Goal: Task Accomplishment & Management: Complete application form

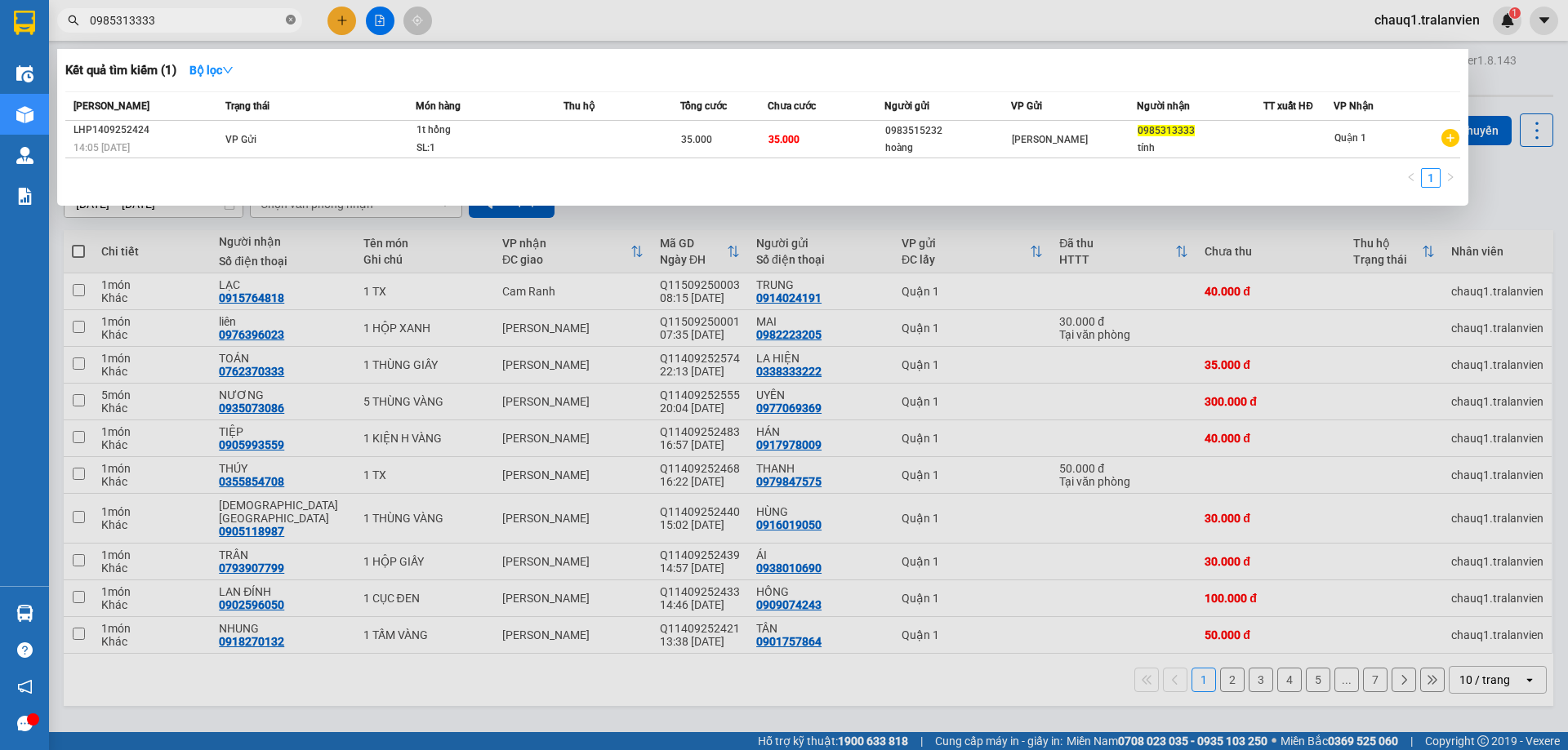
click at [294, 21] on icon "close-circle" at bounding box center [290, 19] width 10 height 10
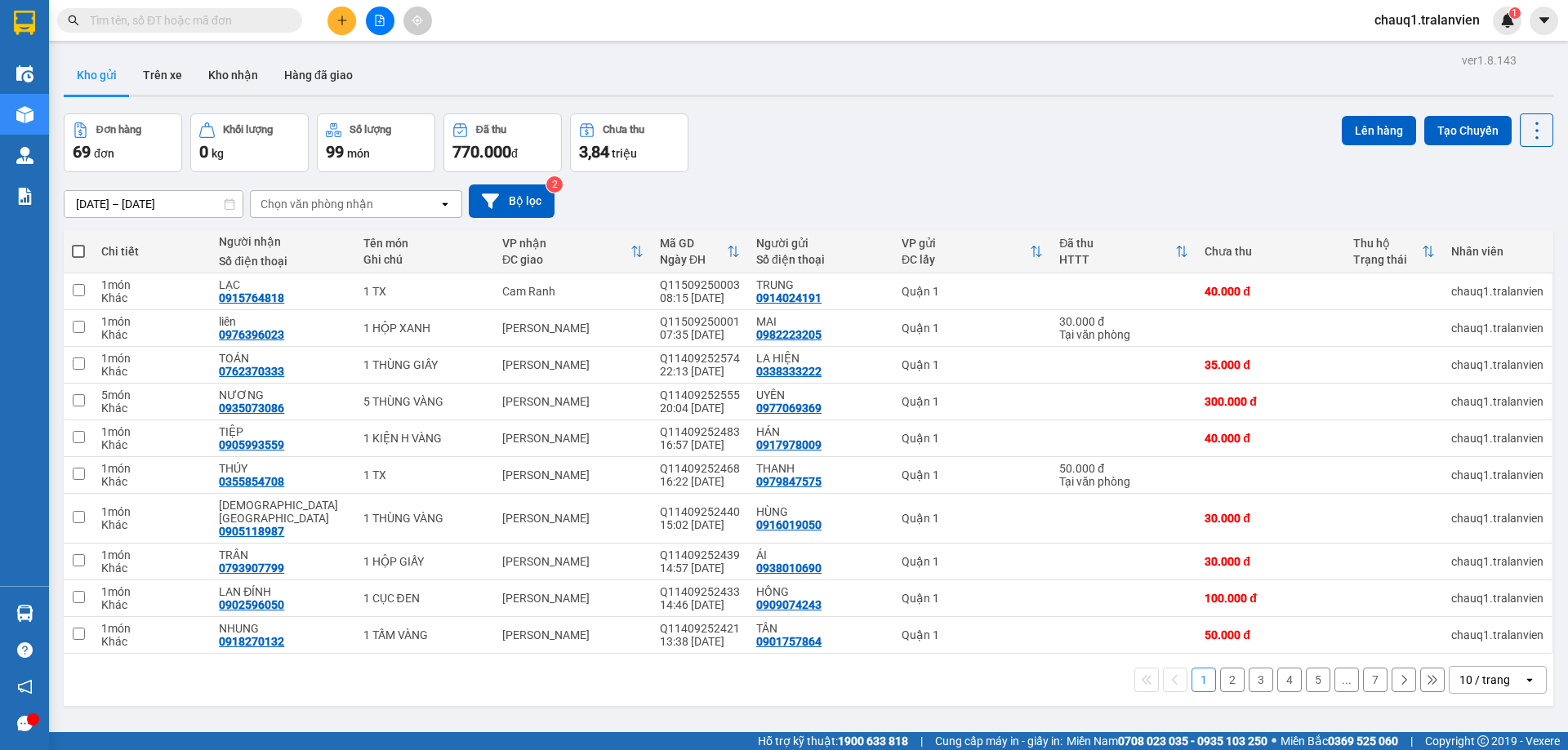
click at [201, 21] on input "text" at bounding box center [185, 21] width 192 height 18
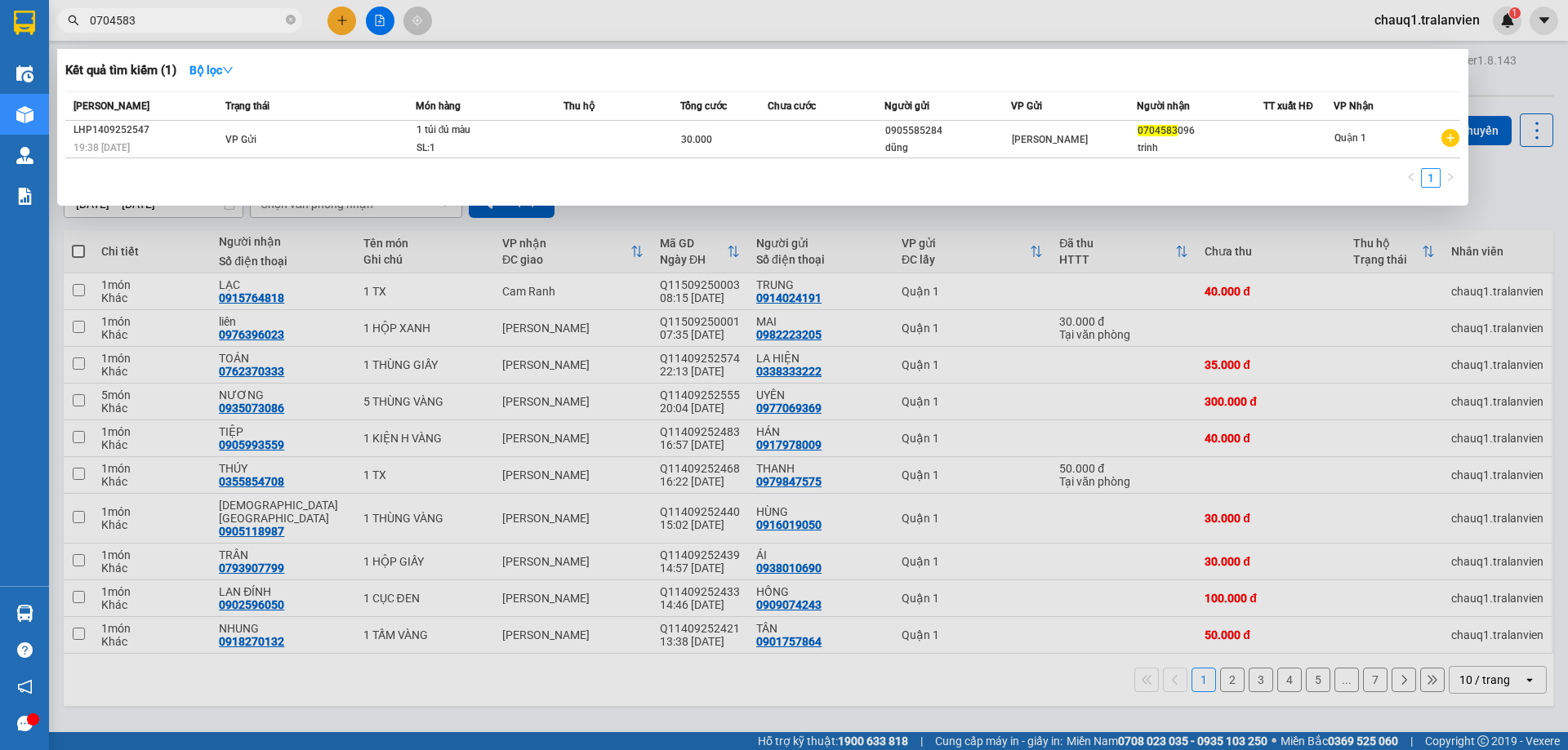
type input "0704583"
click at [333, 19] on div at bounding box center [784, 375] width 1568 height 750
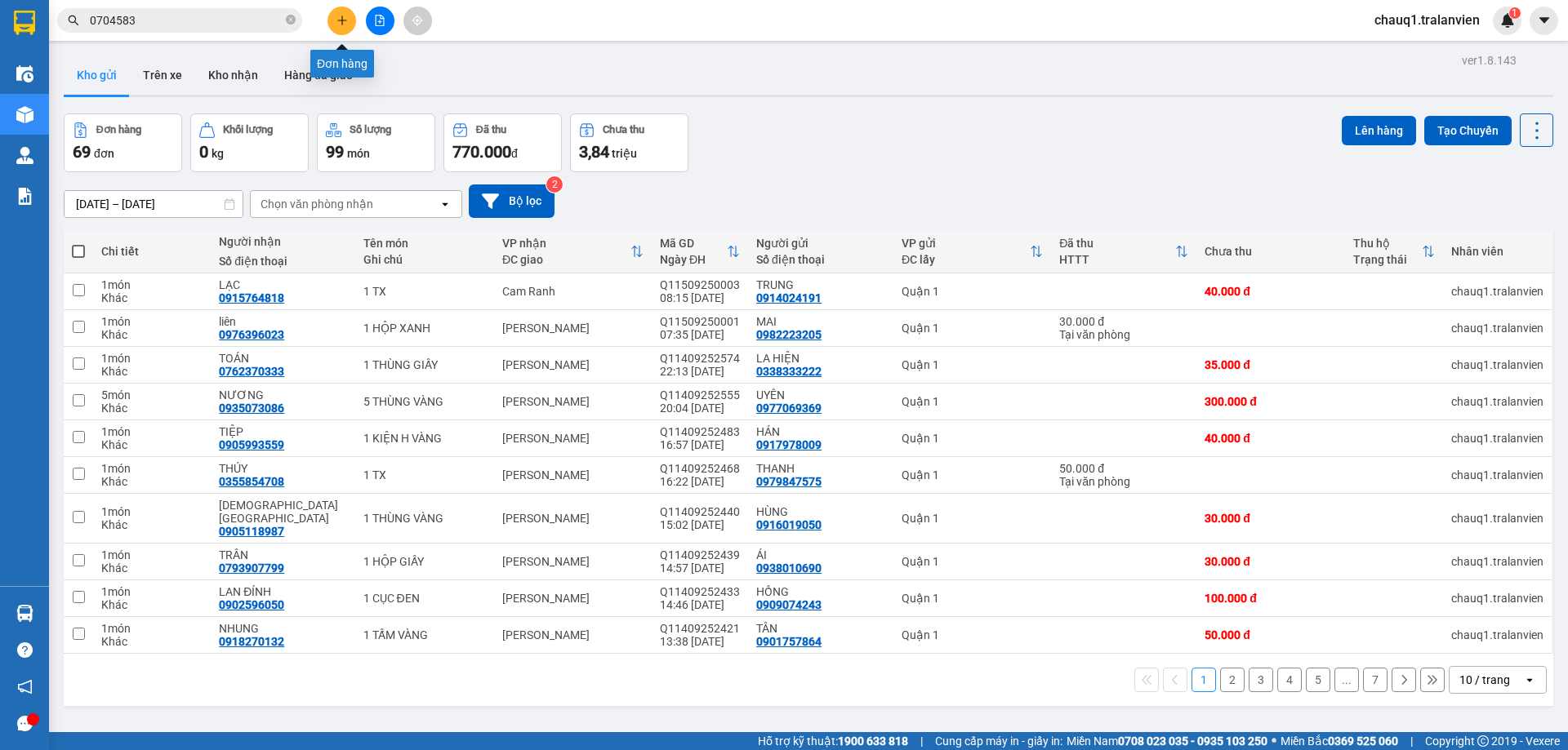
click at [337, 23] on icon "plus" at bounding box center [342, 20] width 12 height 12
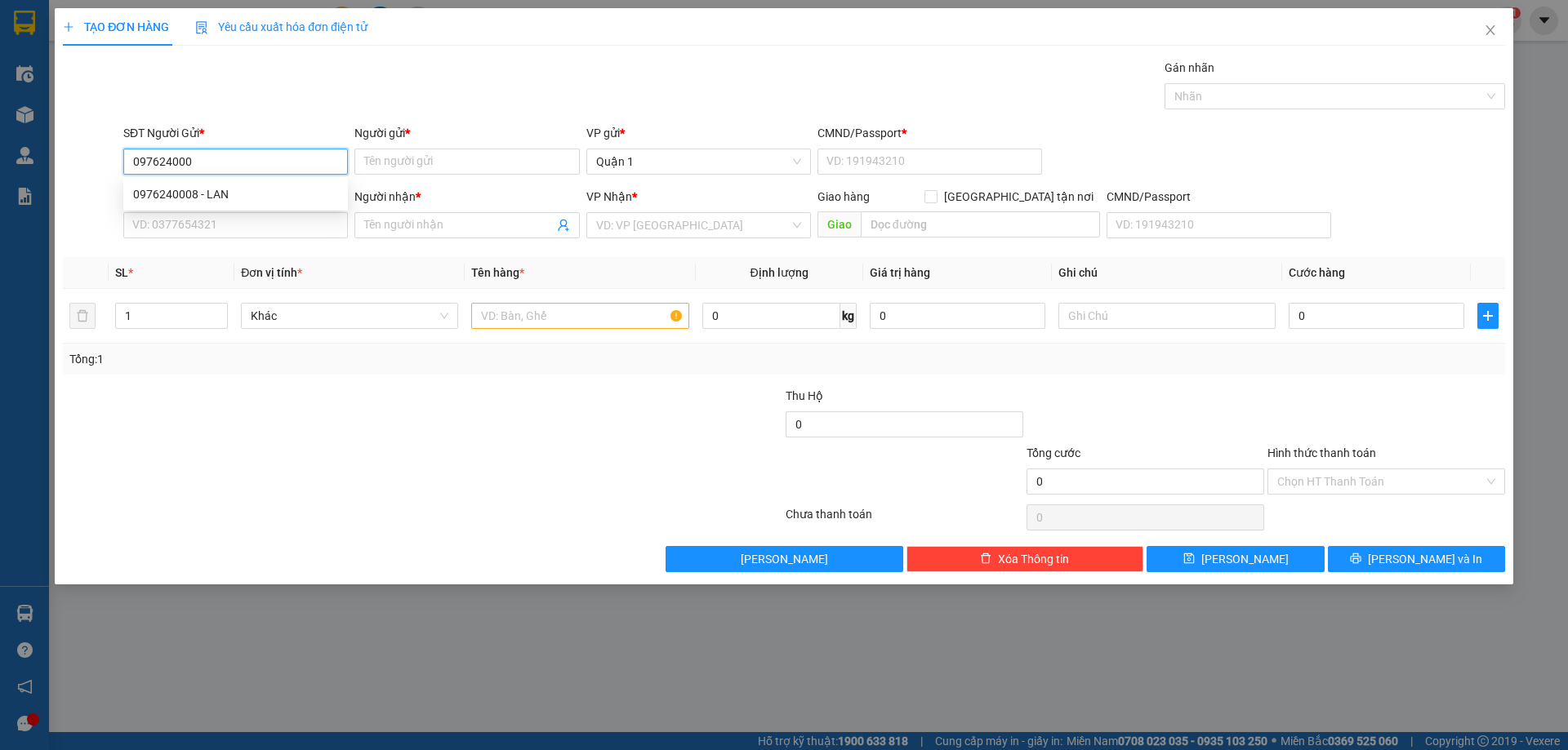
type input "0976240008"
click at [216, 189] on div "0976240008 - LAN" at bounding box center [235, 194] width 205 height 18
type input "LAN"
type input "1"
type input "0961390774"
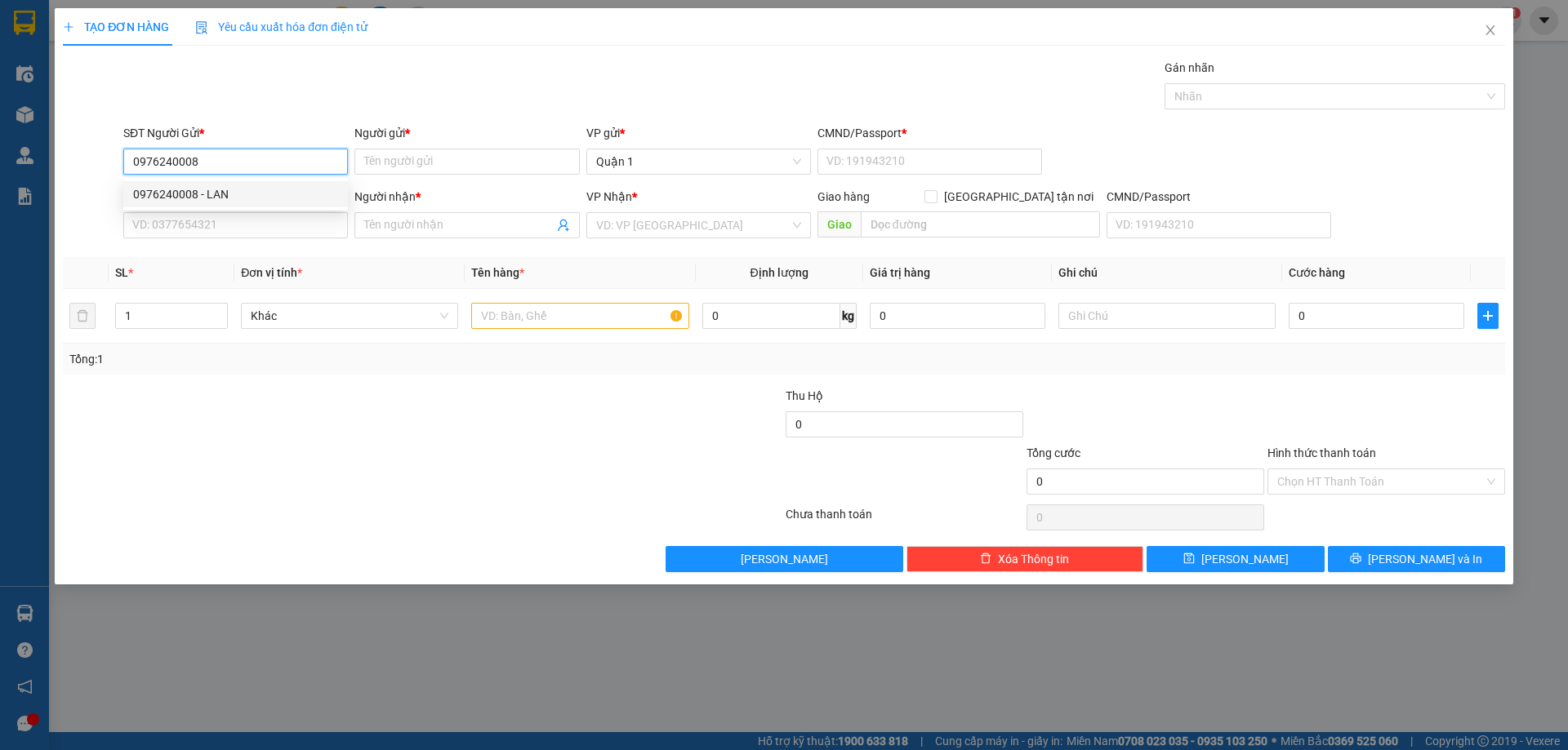
type input "[PERSON_NAME]"
type input "0976240008"
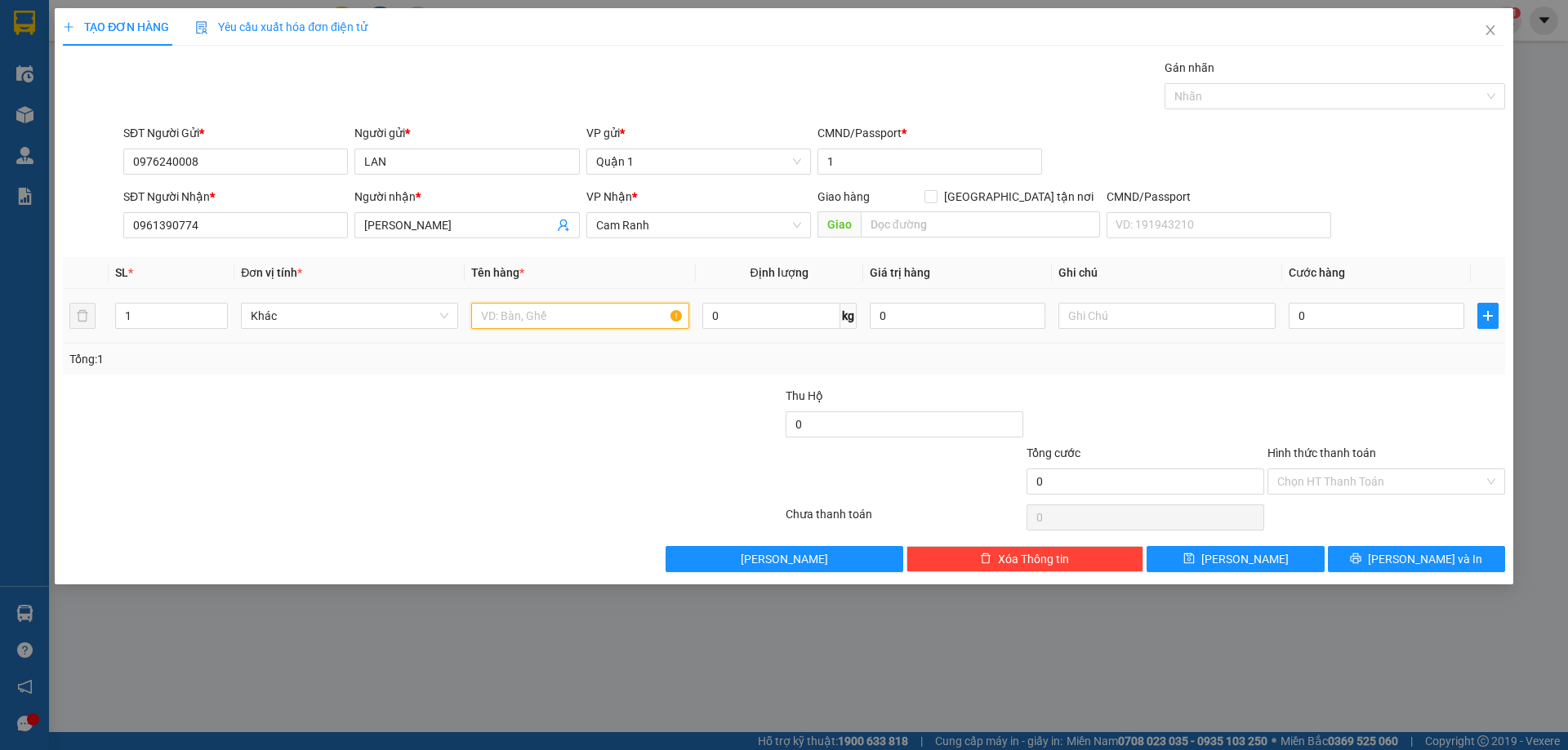
click at [506, 322] on input "text" at bounding box center [579, 315] width 217 height 26
type input "1 bao trắng"
click at [1371, 308] on input "0" at bounding box center [1376, 315] width 175 height 26
type input "6"
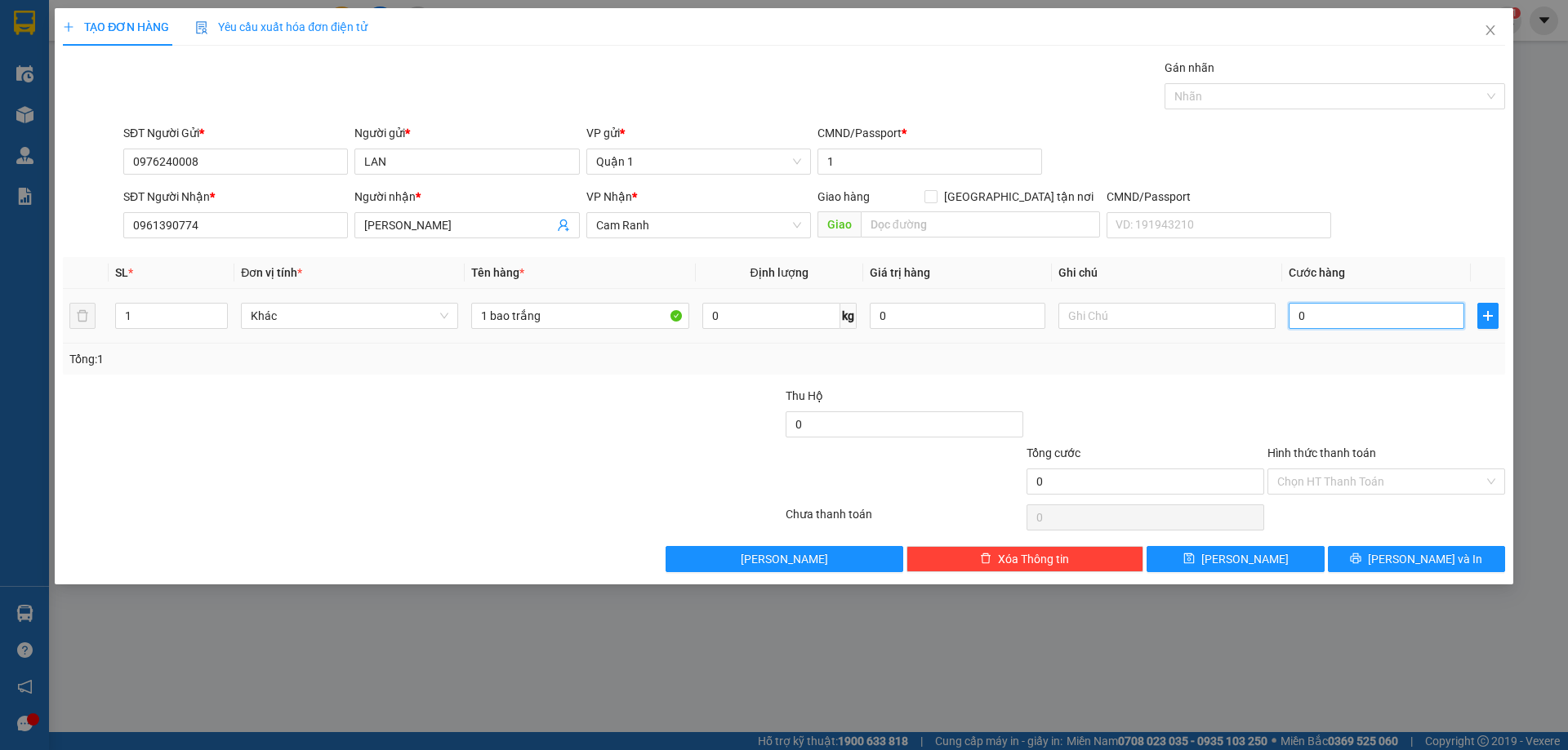
type input "6"
type input "60"
type input "60.000"
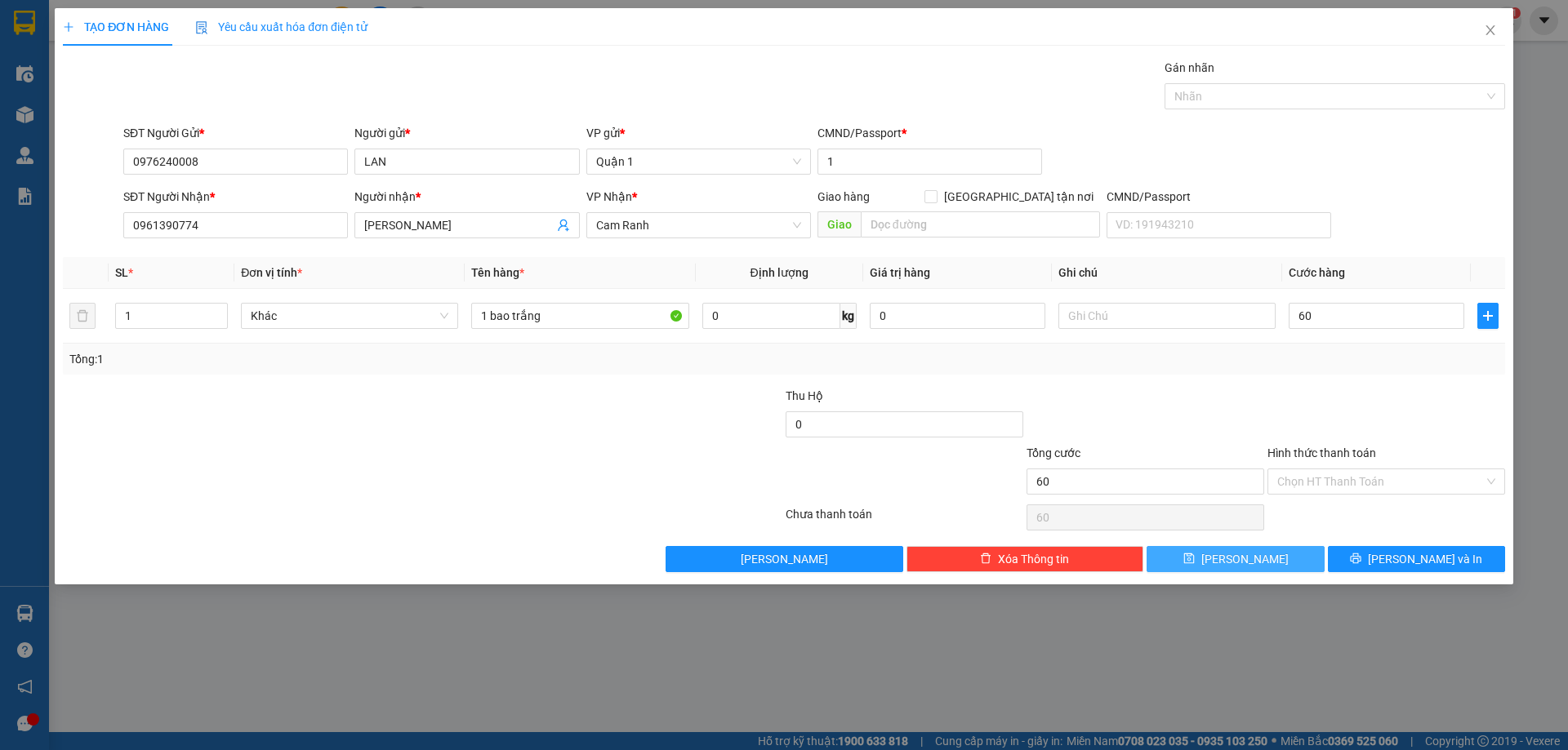
type input "60.000"
click at [1253, 564] on span "[PERSON_NAME]" at bounding box center [1244, 559] width 88 height 18
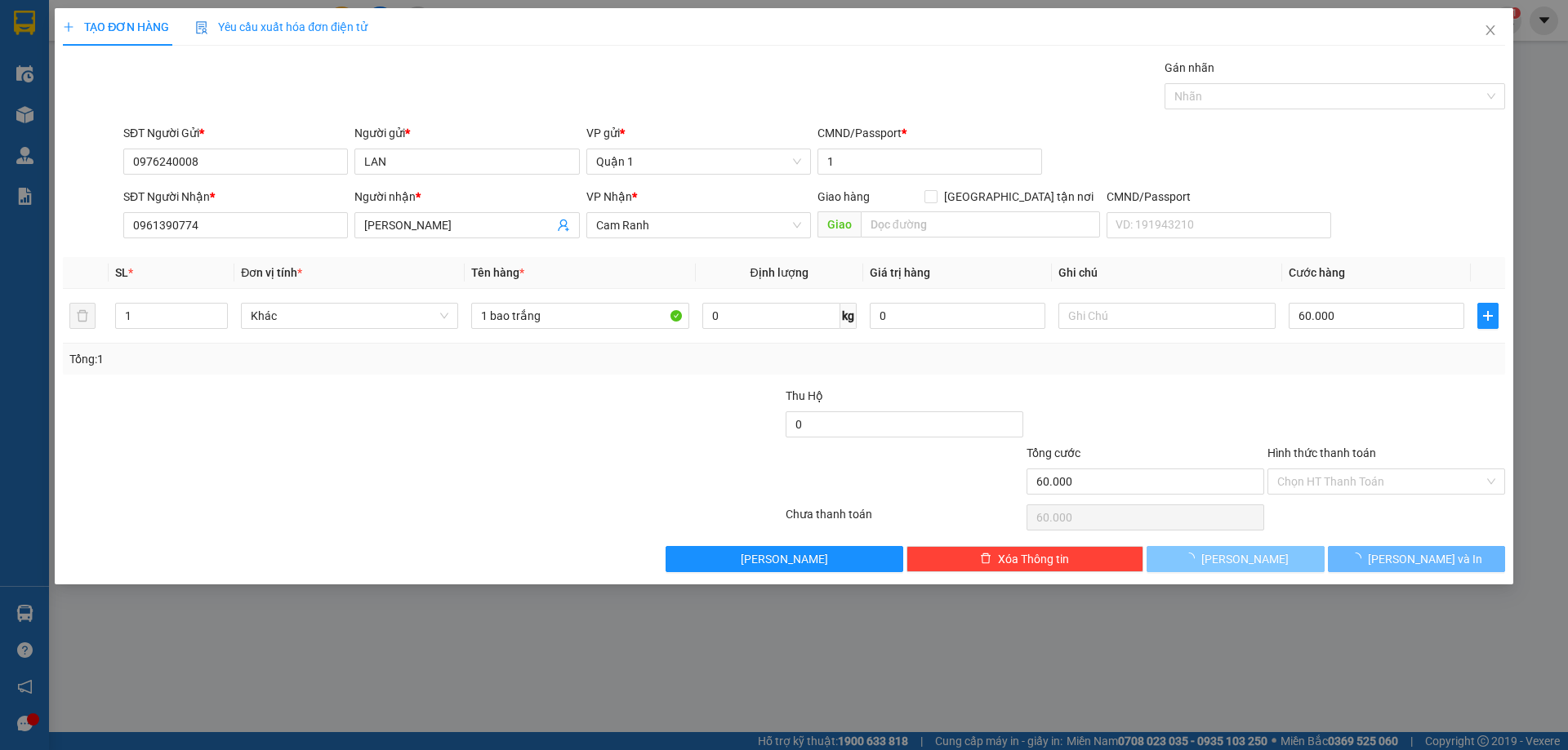
type input "0"
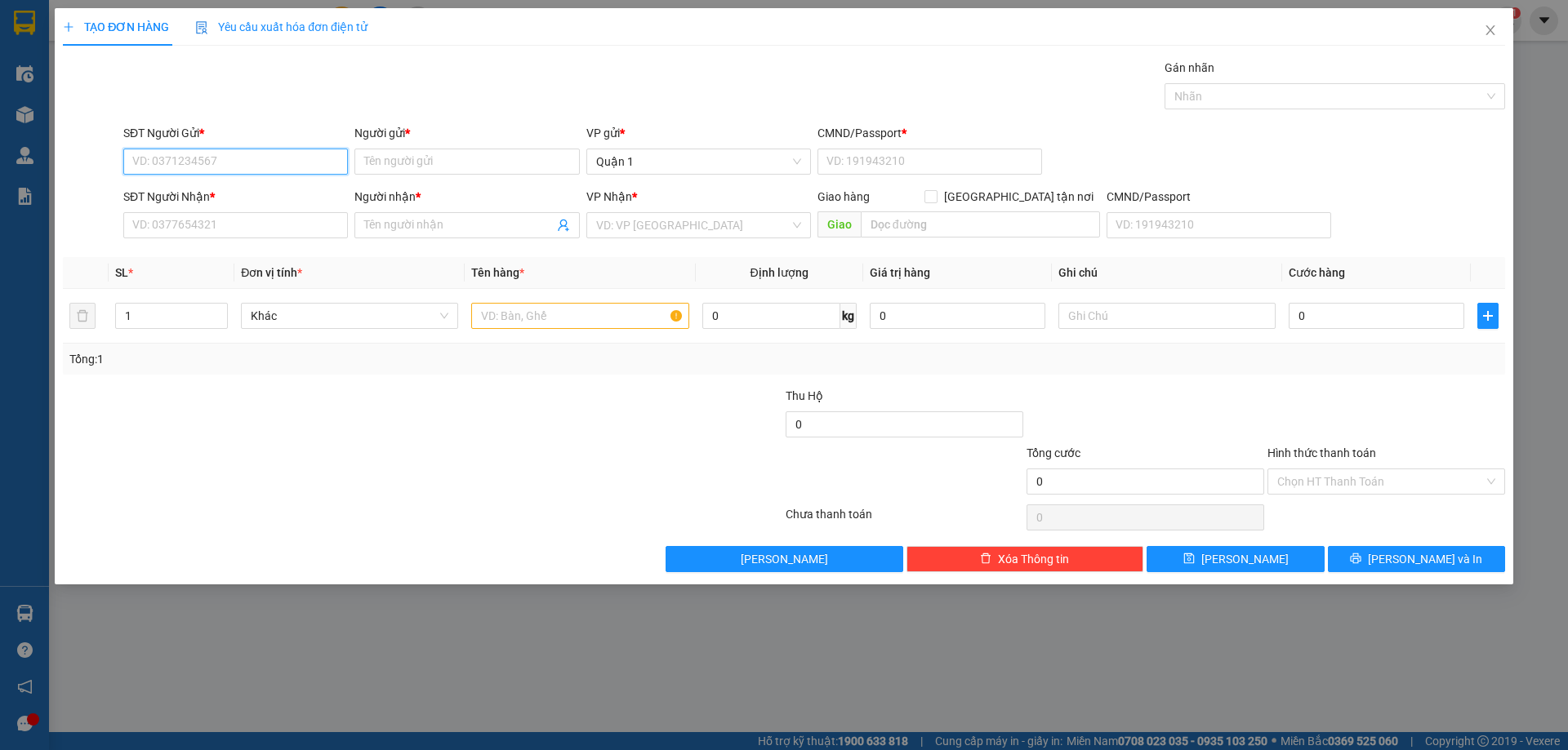
click at [315, 173] on input "SĐT Người Gửi *" at bounding box center [235, 161] width 225 height 26
click at [244, 169] on input "0708888289" at bounding box center [235, 161] width 225 height 26
type input "0708888289"
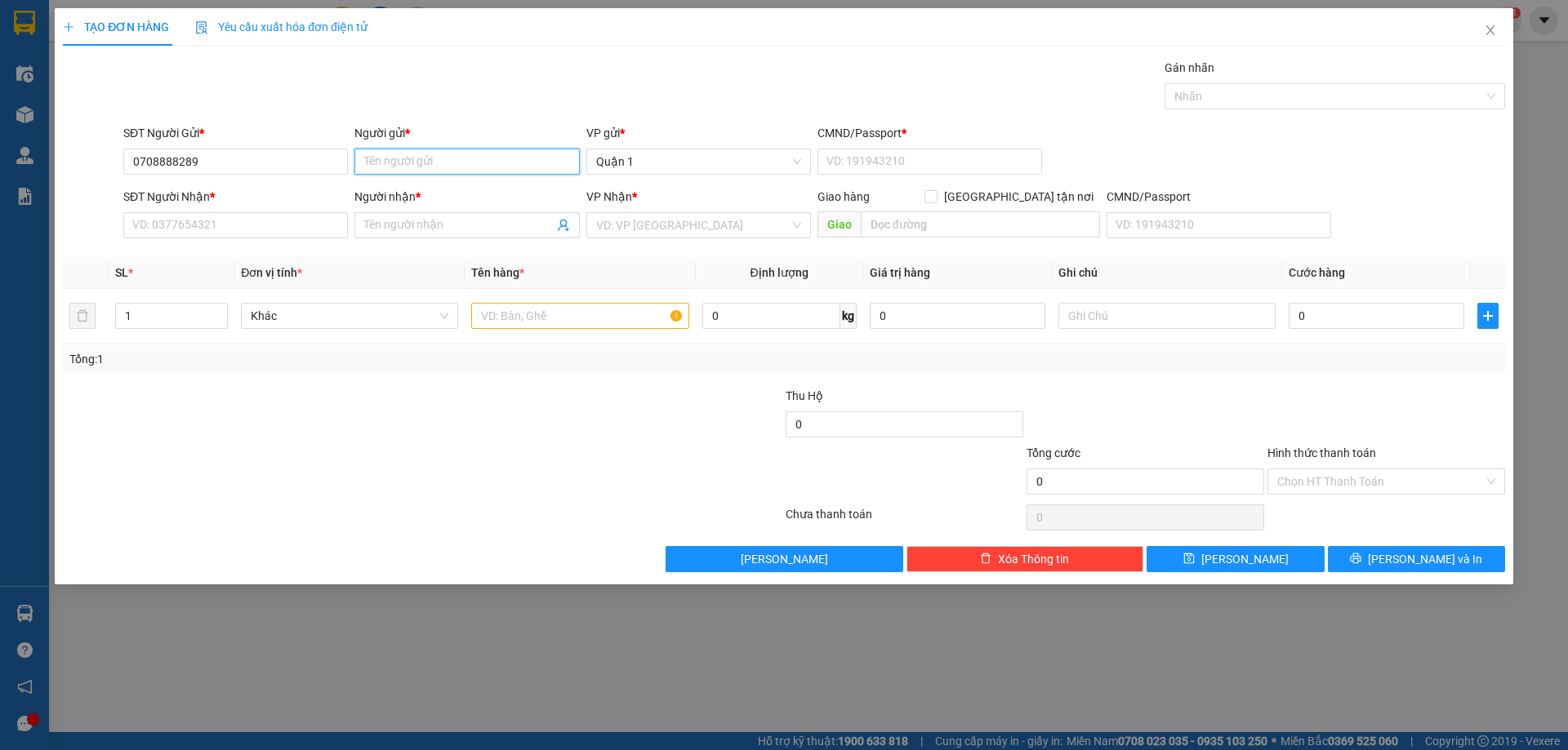
click at [377, 167] on input "Người gửi *" at bounding box center [466, 161] width 225 height 26
type input "u"
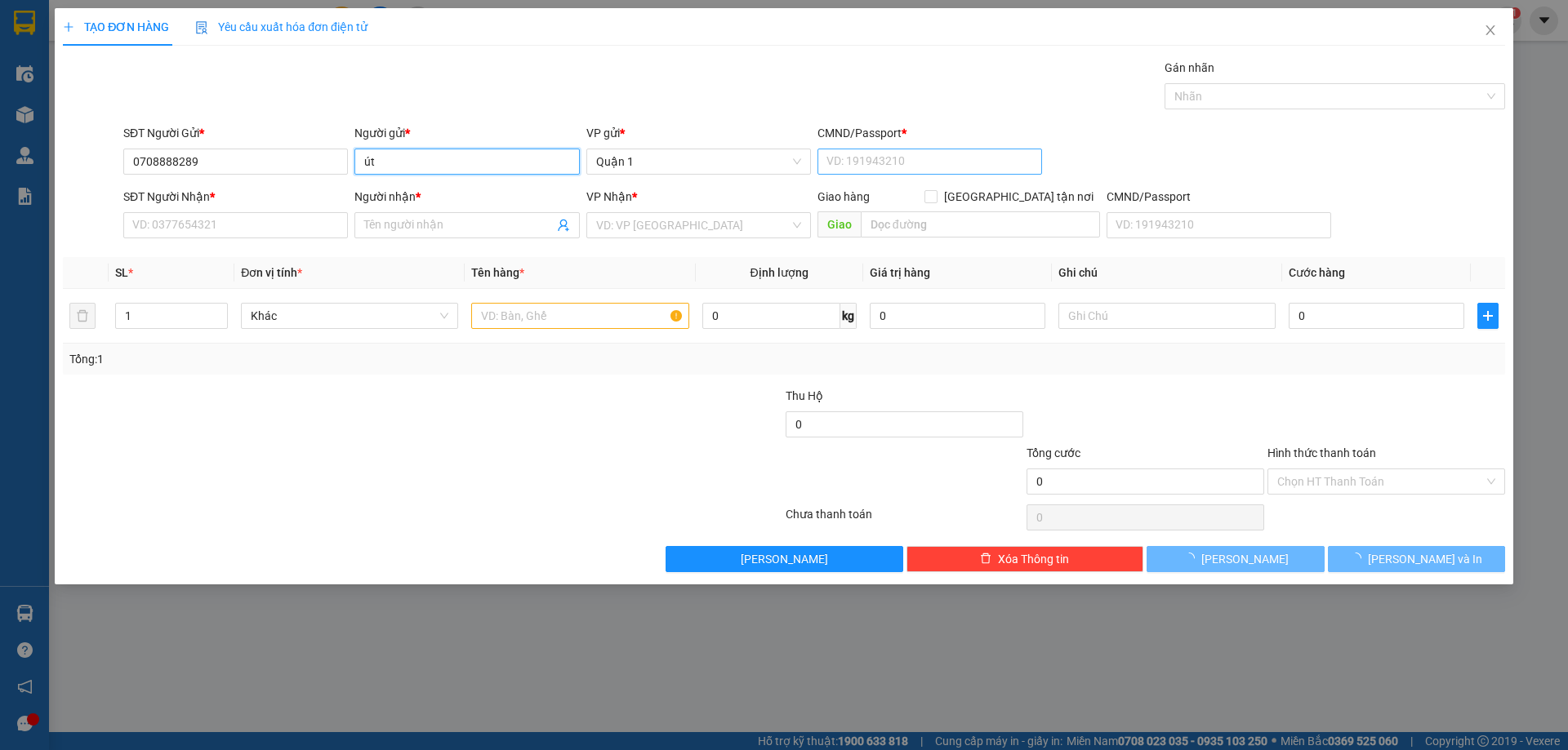
type input "út"
click at [902, 157] on input "CMND/Passport *" at bounding box center [930, 161] width 225 height 26
type input "1"
click at [250, 232] on input "SĐT Người Nhận *" at bounding box center [235, 225] width 225 height 26
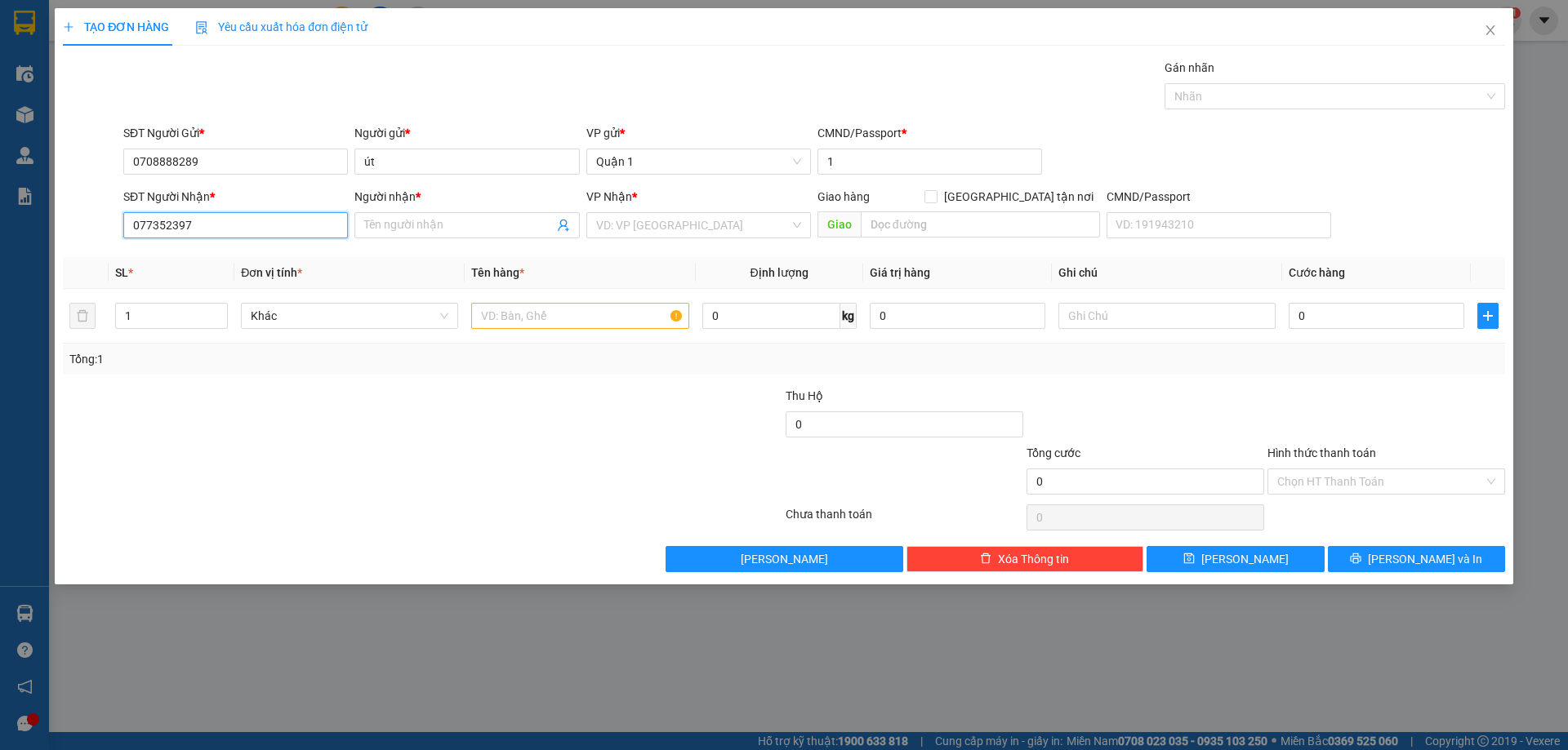
type input "0773523977"
click at [196, 258] on div "0773523977 - [PERSON_NAME]" at bounding box center [235, 258] width 205 height 18
type input "VŨ"
type input "0773523977"
click at [490, 323] on input "text" at bounding box center [579, 315] width 217 height 26
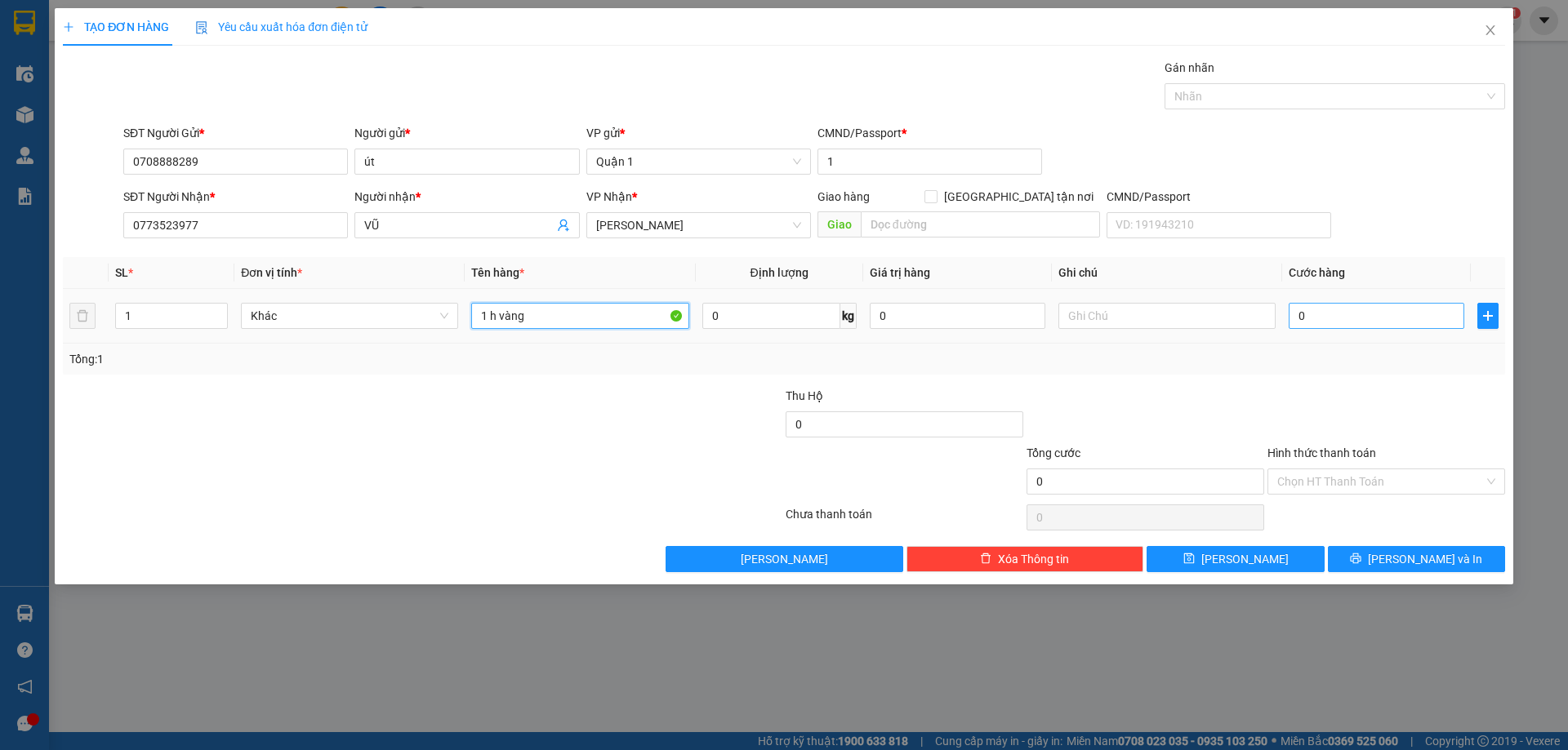
type input "1 h vàng"
click at [1340, 323] on input "0" at bounding box center [1376, 315] width 175 height 26
type input "3"
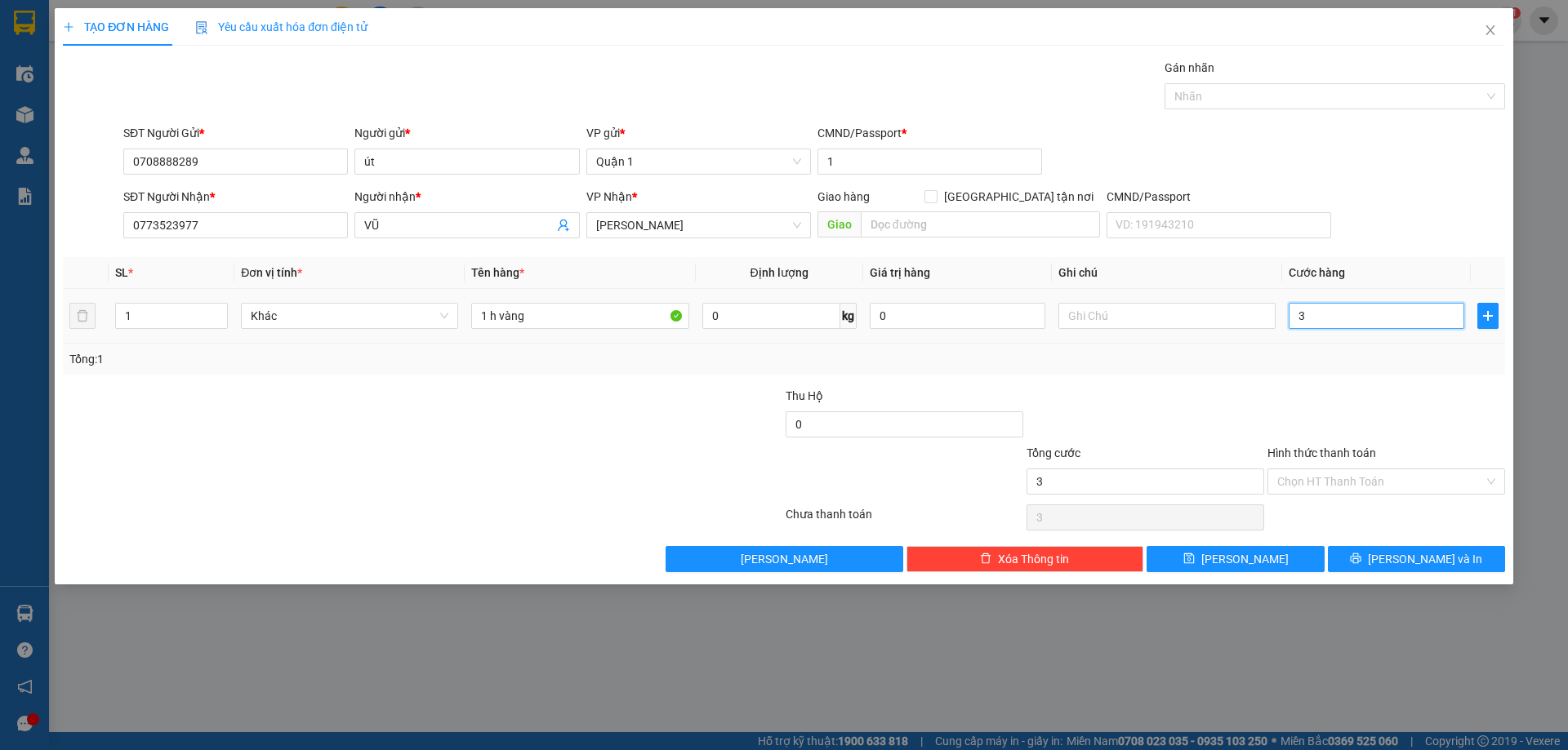
type input "30"
type input "30.000"
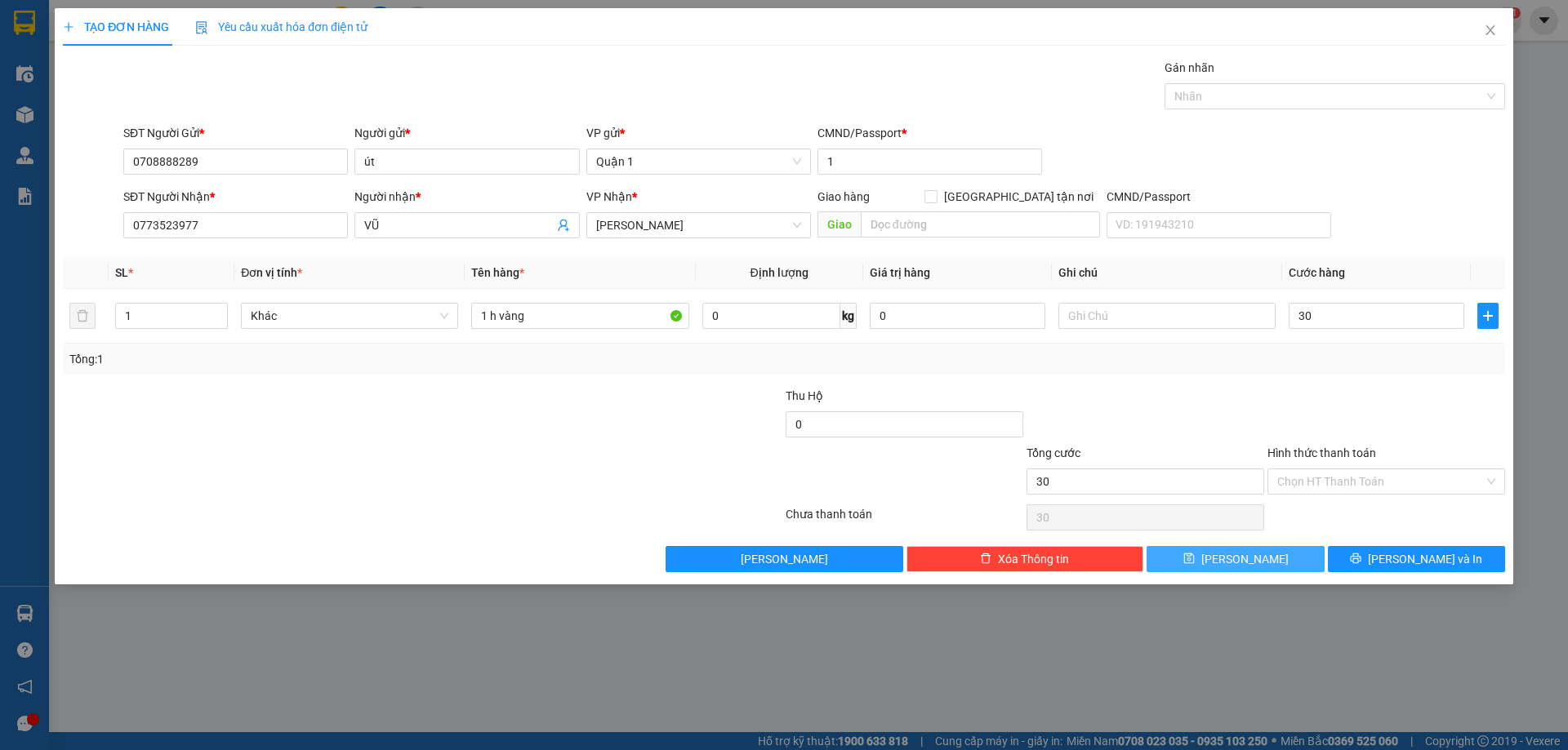
type input "30.000"
click at [1234, 562] on button "[PERSON_NAME]" at bounding box center [1235, 559] width 177 height 26
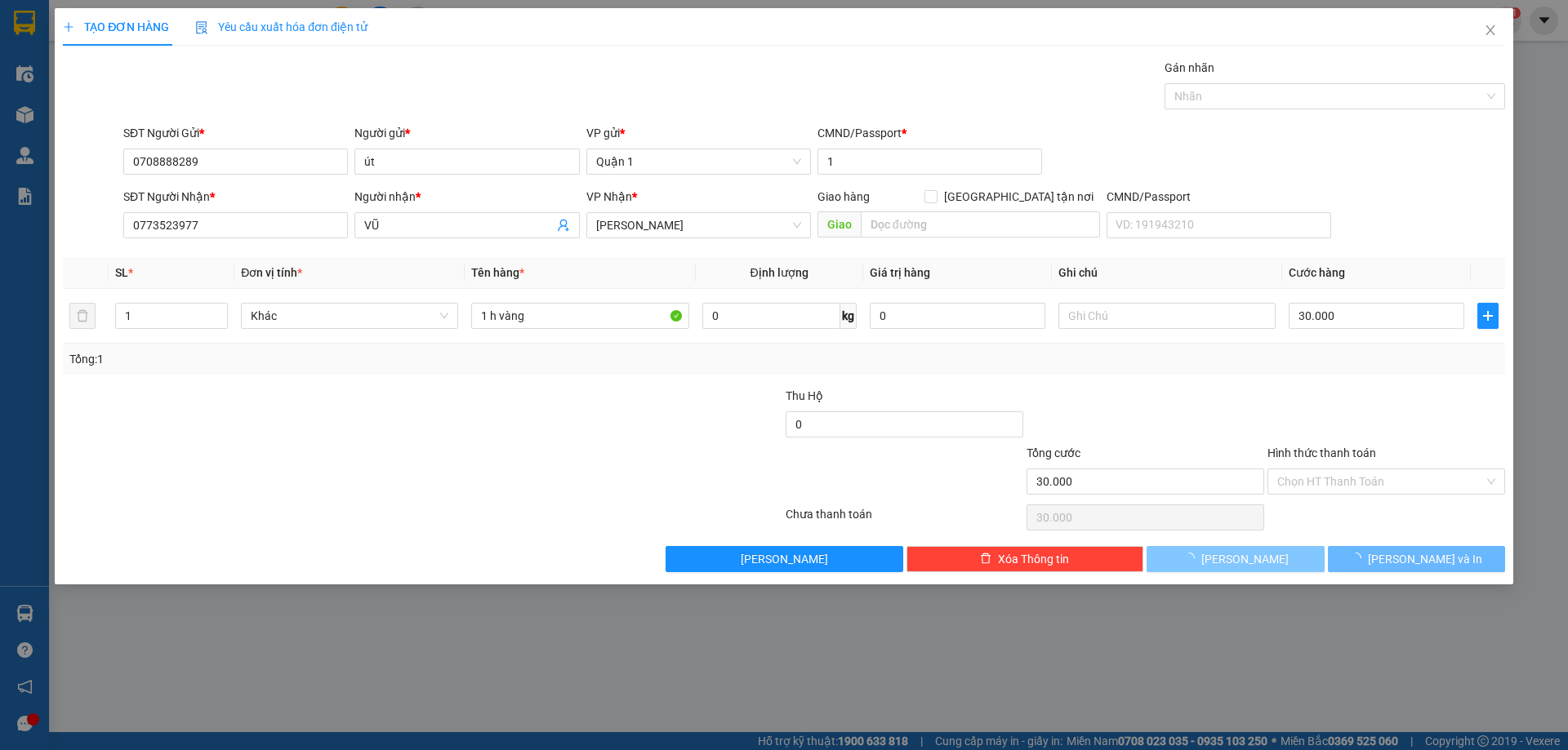
type input "0"
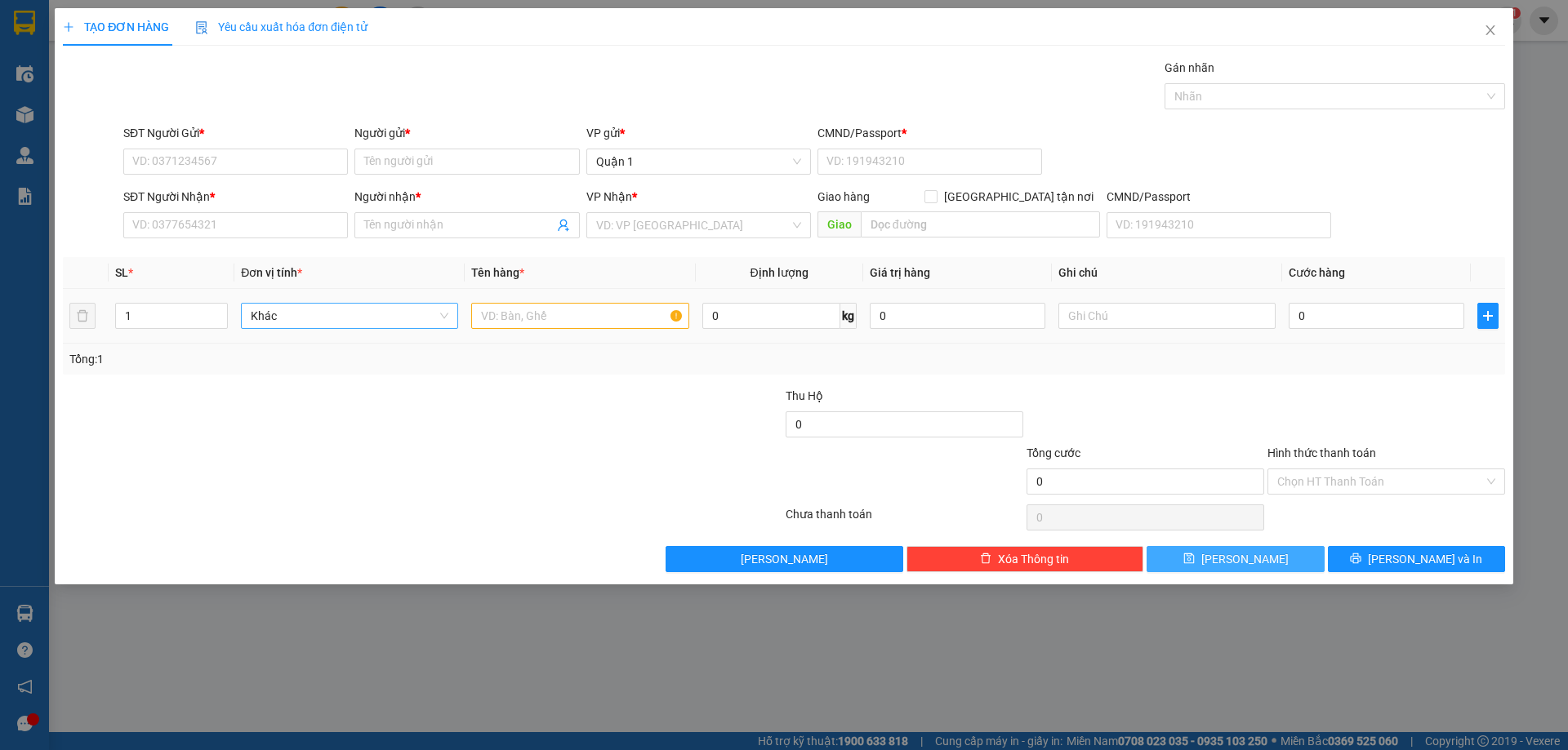
click at [1147, 547] on button "[PERSON_NAME]" at bounding box center [1235, 559] width 177 height 26
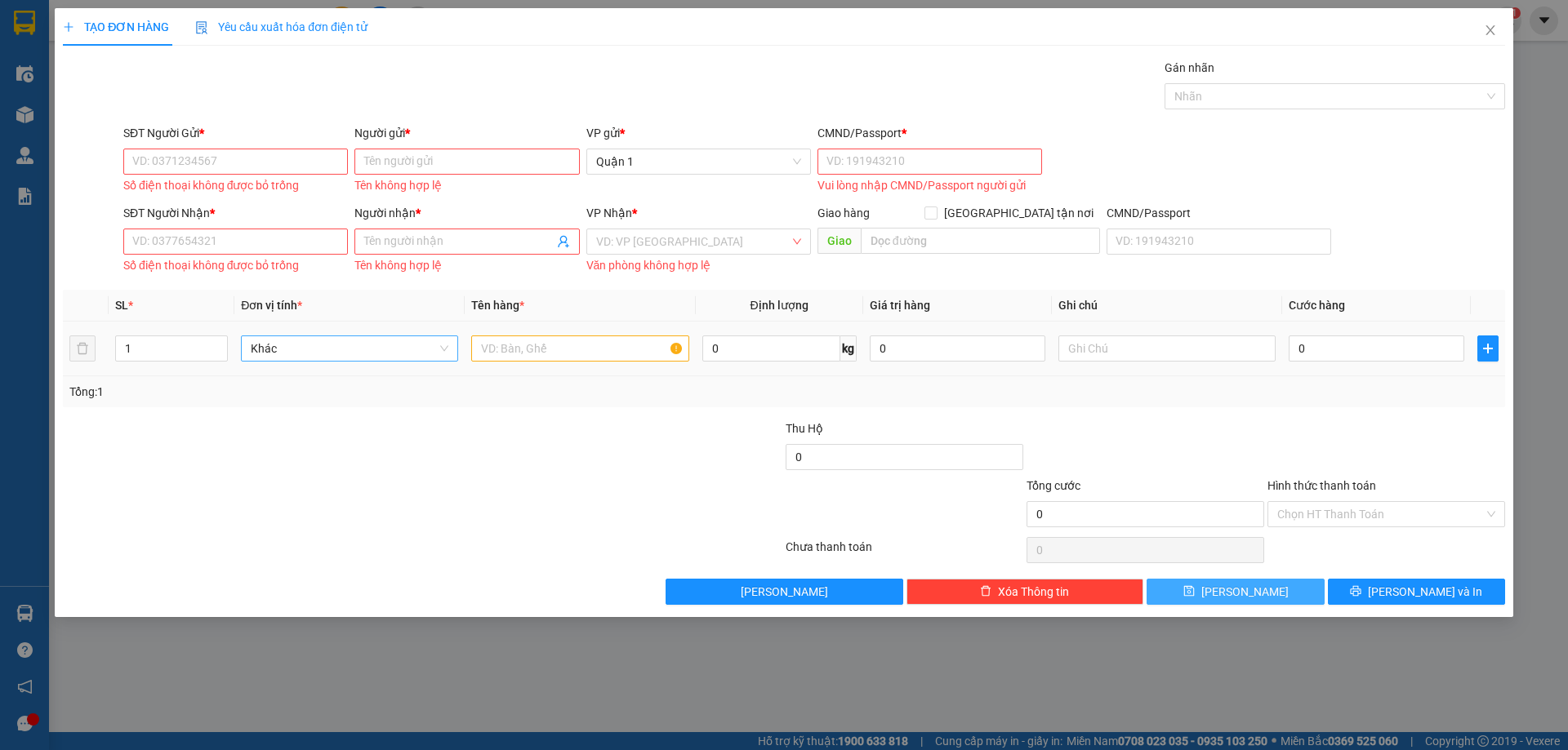
click at [1147, 579] on button "[PERSON_NAME]" at bounding box center [1235, 592] width 177 height 26
click at [182, 155] on input "SĐT Người Gửi *" at bounding box center [235, 161] width 225 height 26
paste input "ộn"
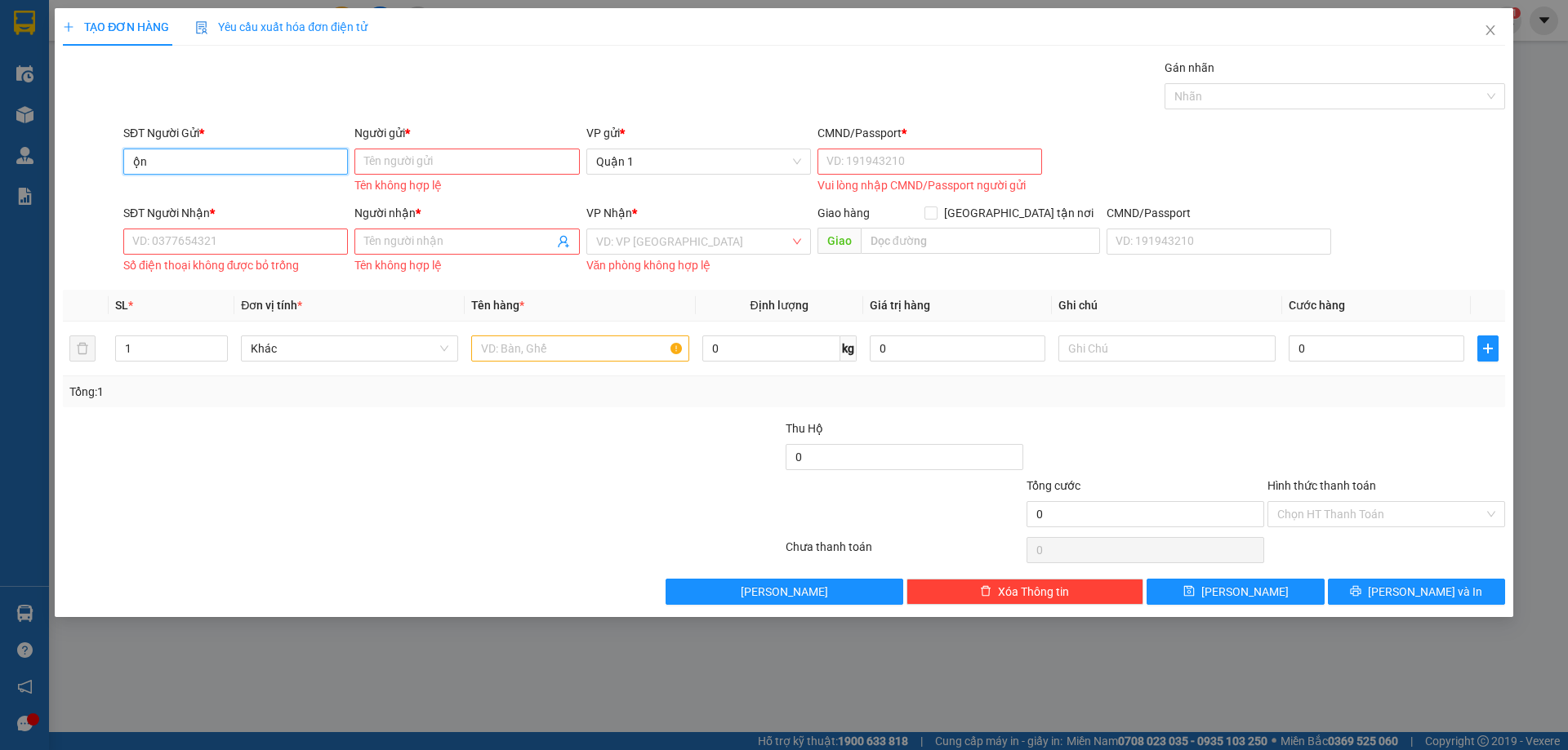
click at [221, 165] on input "ộn" at bounding box center [235, 161] width 225 height 26
click at [221, 165] on input "ộn" at bounding box center [235, 161] width 225 height 26
click at [220, 165] on input "ộn" at bounding box center [235, 161] width 225 height 26
click at [183, 162] on input "ộn" at bounding box center [235, 161] width 225 height 26
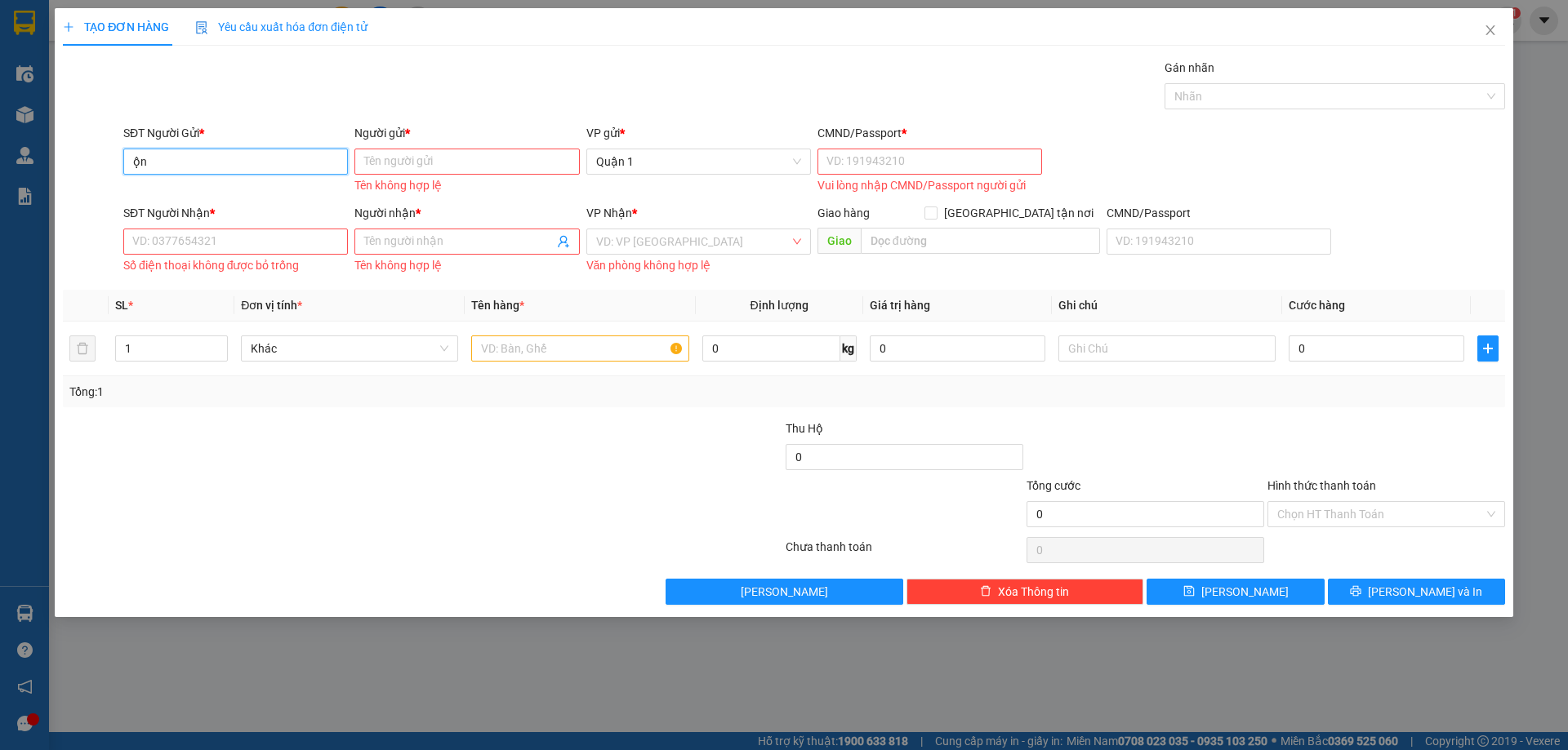
click at [183, 162] on input "ộn" at bounding box center [235, 161] width 225 height 26
paste input "0704018353"
type input "0704018353"
click at [408, 164] on input "Người gửi *" at bounding box center [466, 161] width 225 height 26
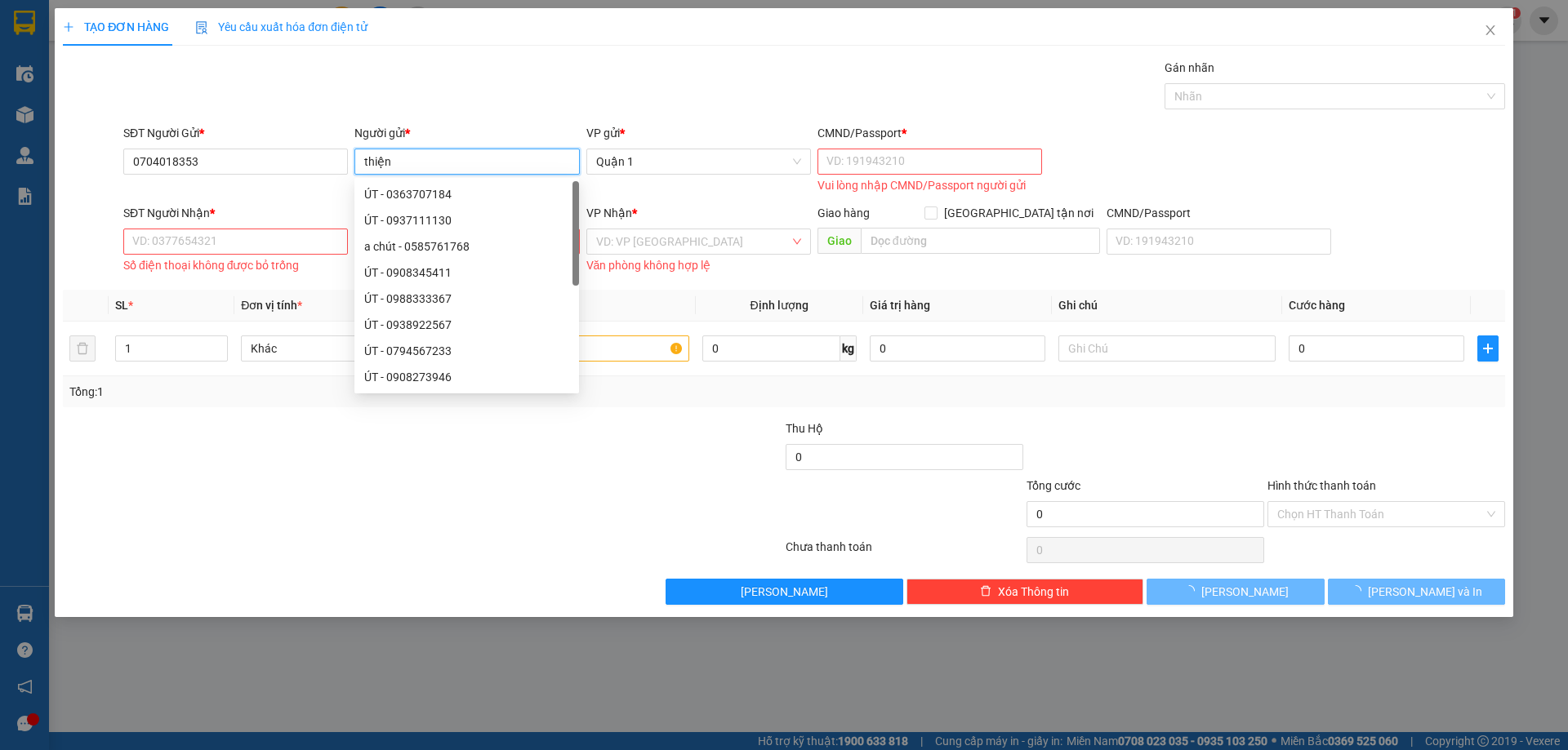
type input "thiện"
click at [839, 165] on input "CMND/Passport *" at bounding box center [930, 161] width 225 height 26
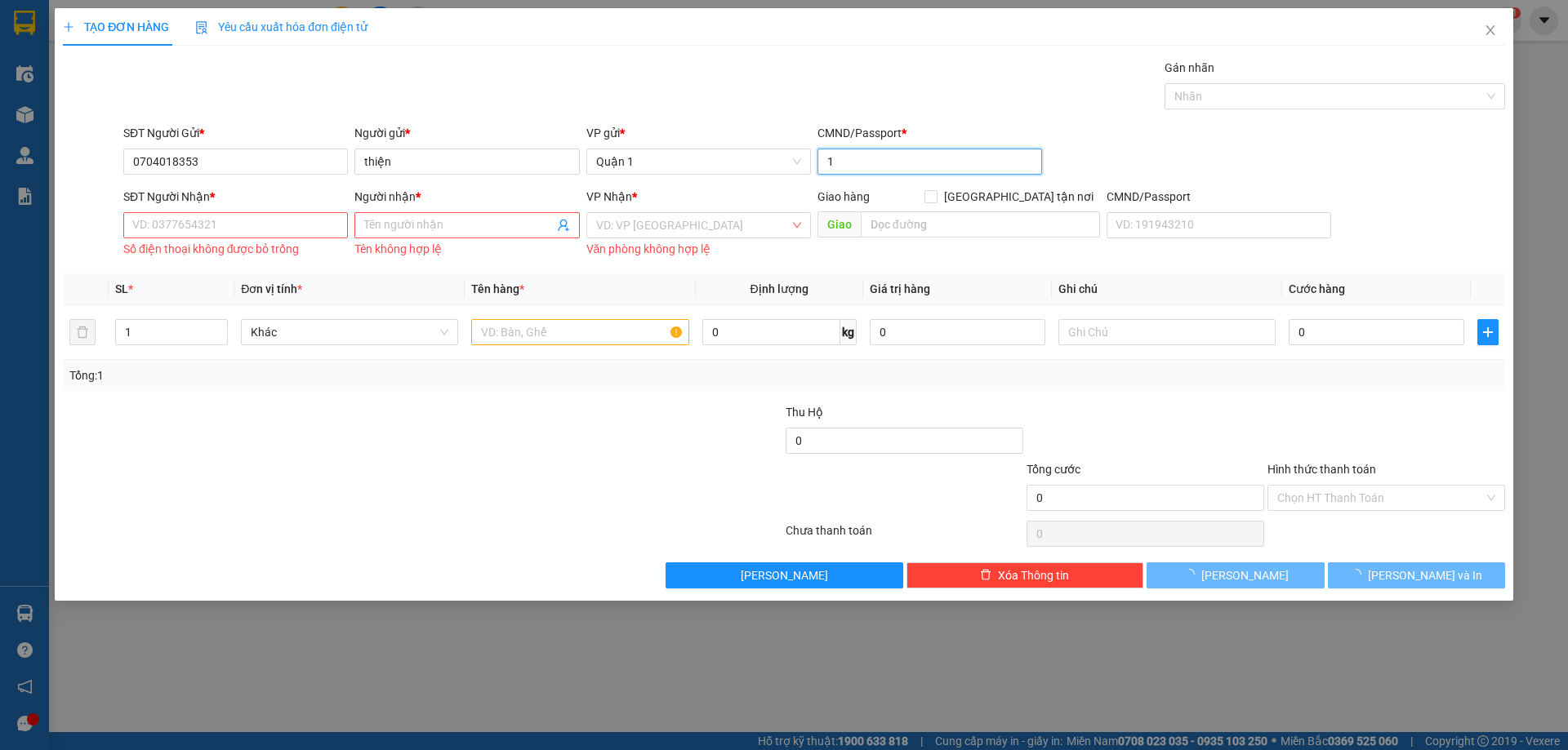
type input "1"
click at [246, 236] on input "SĐT Người Nhận *" at bounding box center [235, 225] width 225 height 26
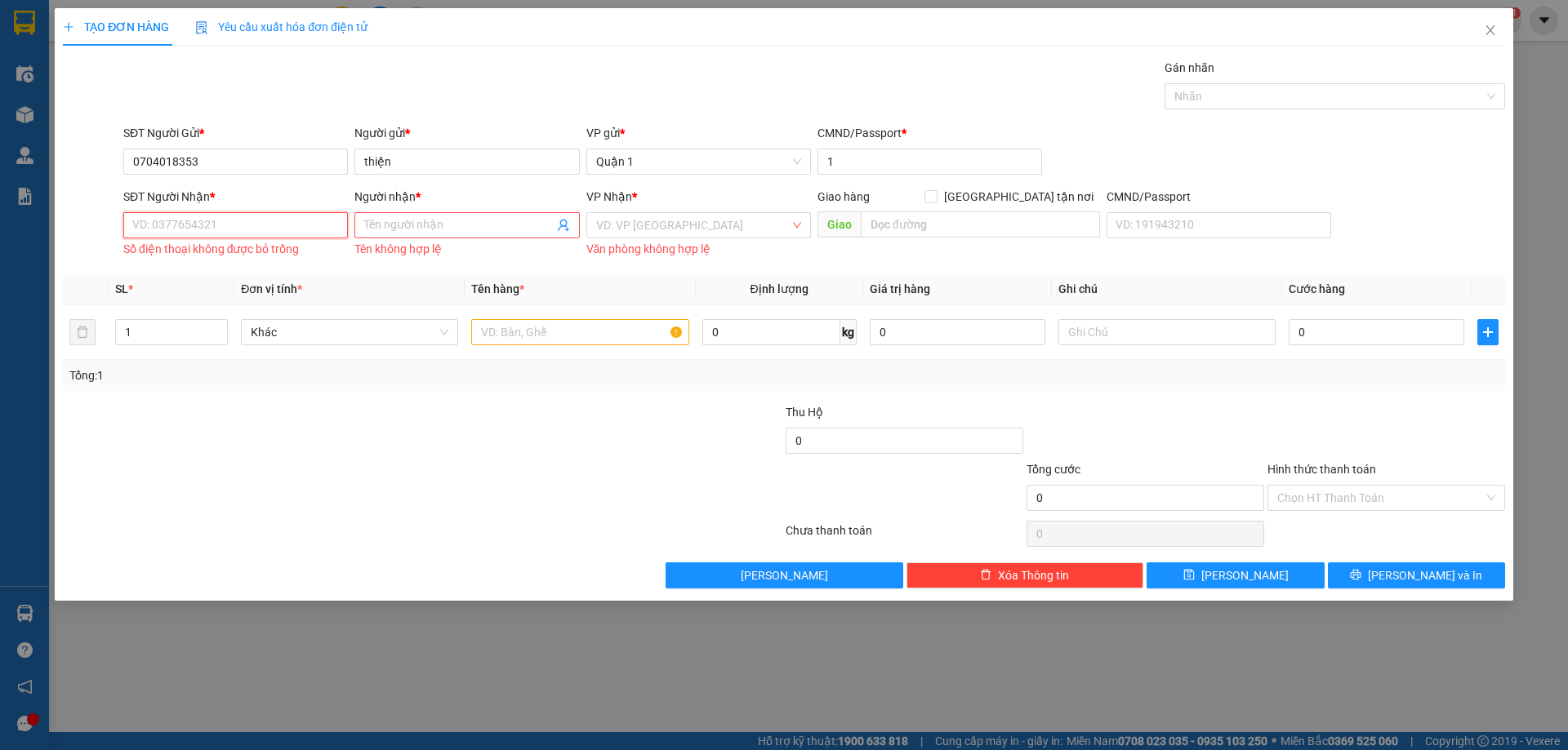
paste input "0704018353"
type input "0704018353"
click at [390, 229] on input "Người nhận *" at bounding box center [458, 225] width 189 height 18
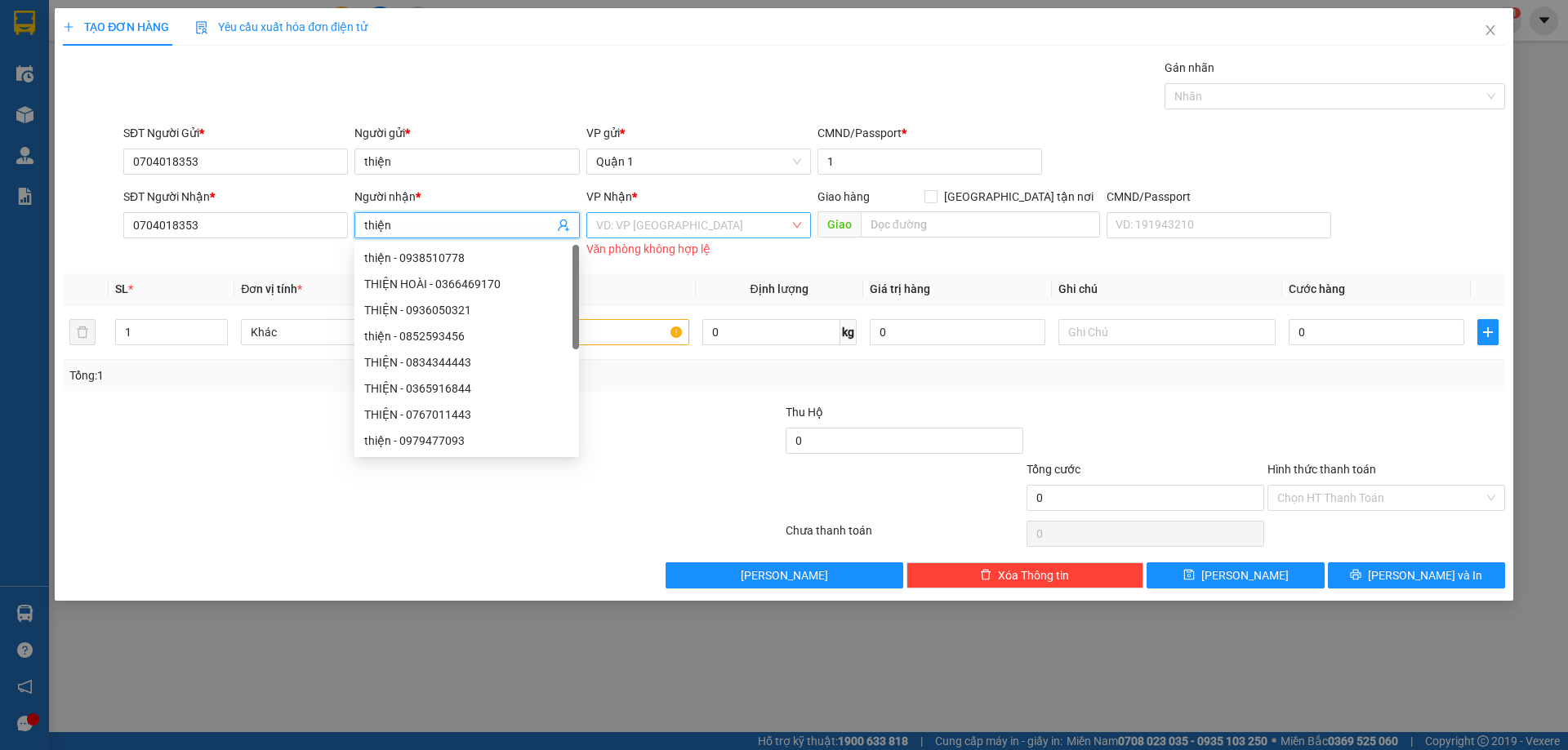
type input "thiện"
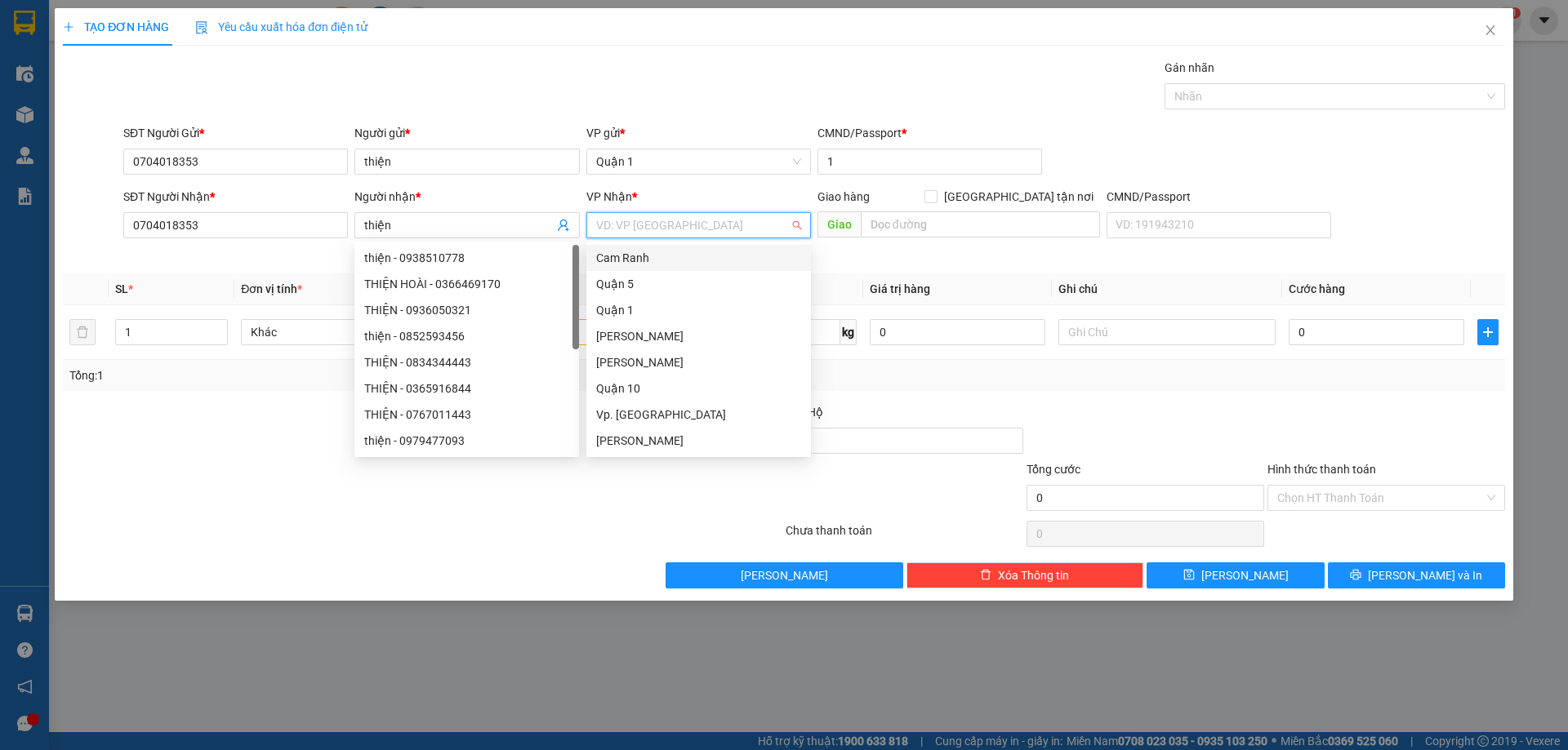
click at [624, 221] on input "search" at bounding box center [693, 225] width 193 height 24
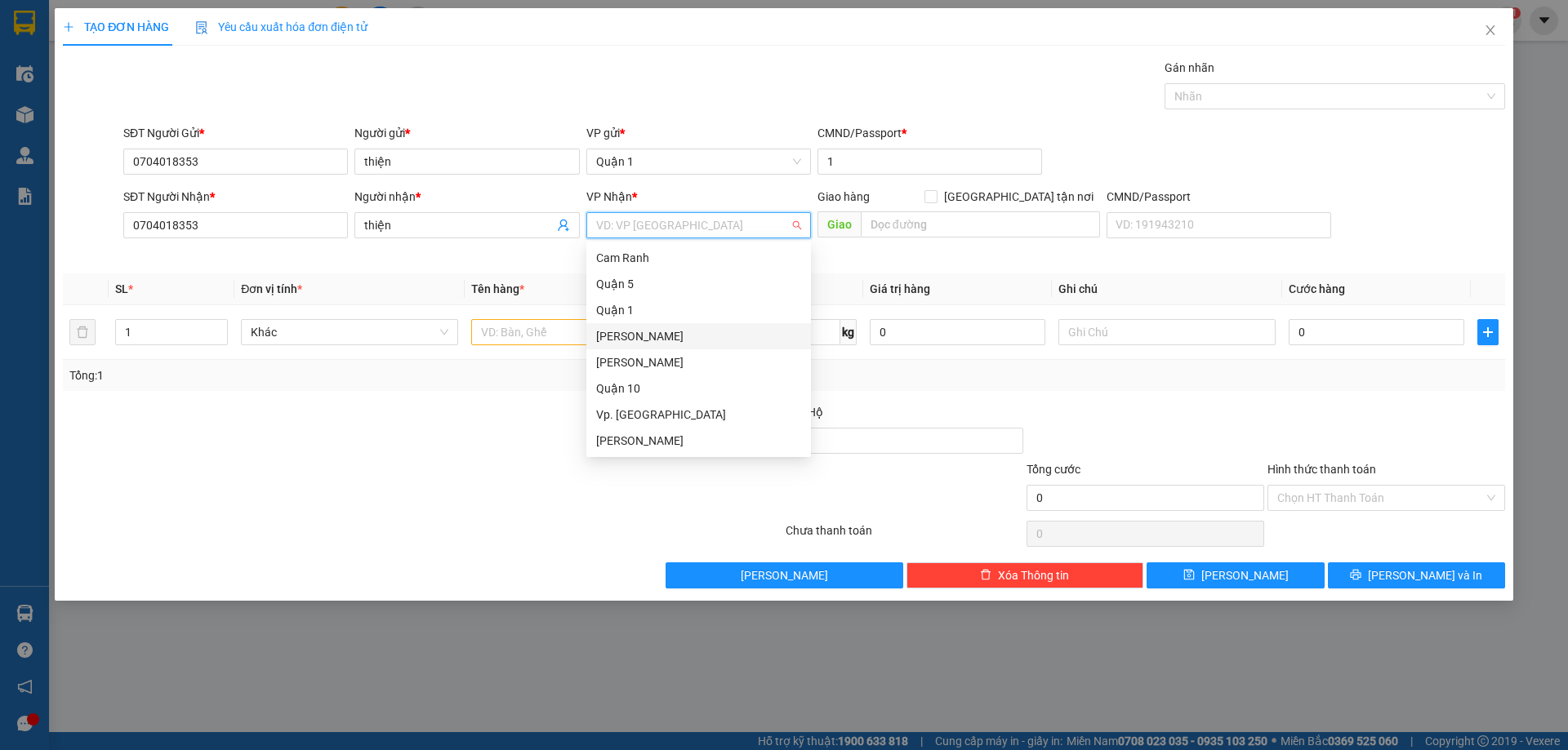
click at [633, 338] on div "[PERSON_NAME]" at bounding box center [699, 336] width 205 height 18
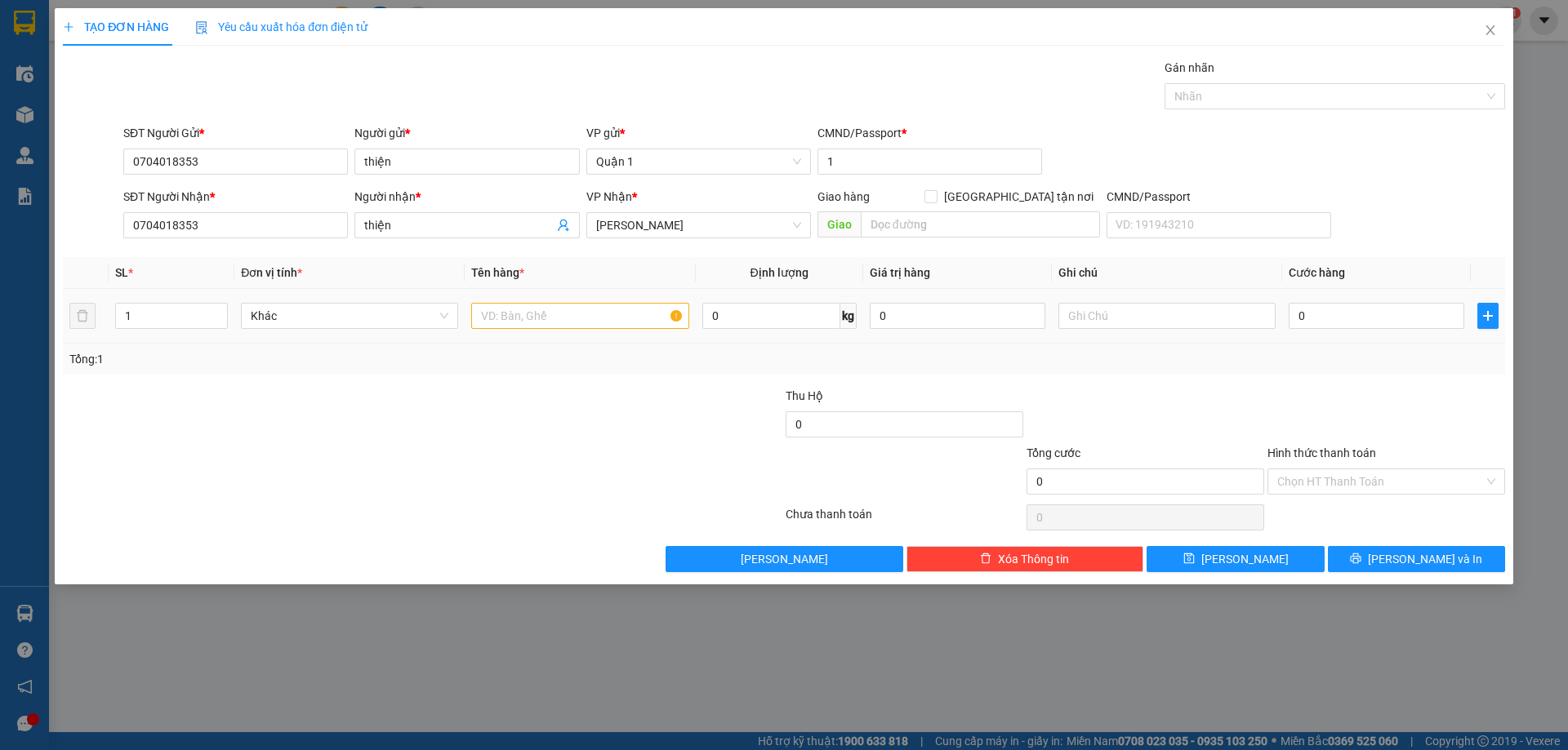
click at [536, 335] on td at bounding box center [579, 316] width 230 height 55
click at [525, 322] on input "text" at bounding box center [579, 315] width 217 height 26
type input "1 xe 79k2-6416"
click at [1353, 317] on input "0" at bounding box center [1376, 315] width 175 height 26
type input "4"
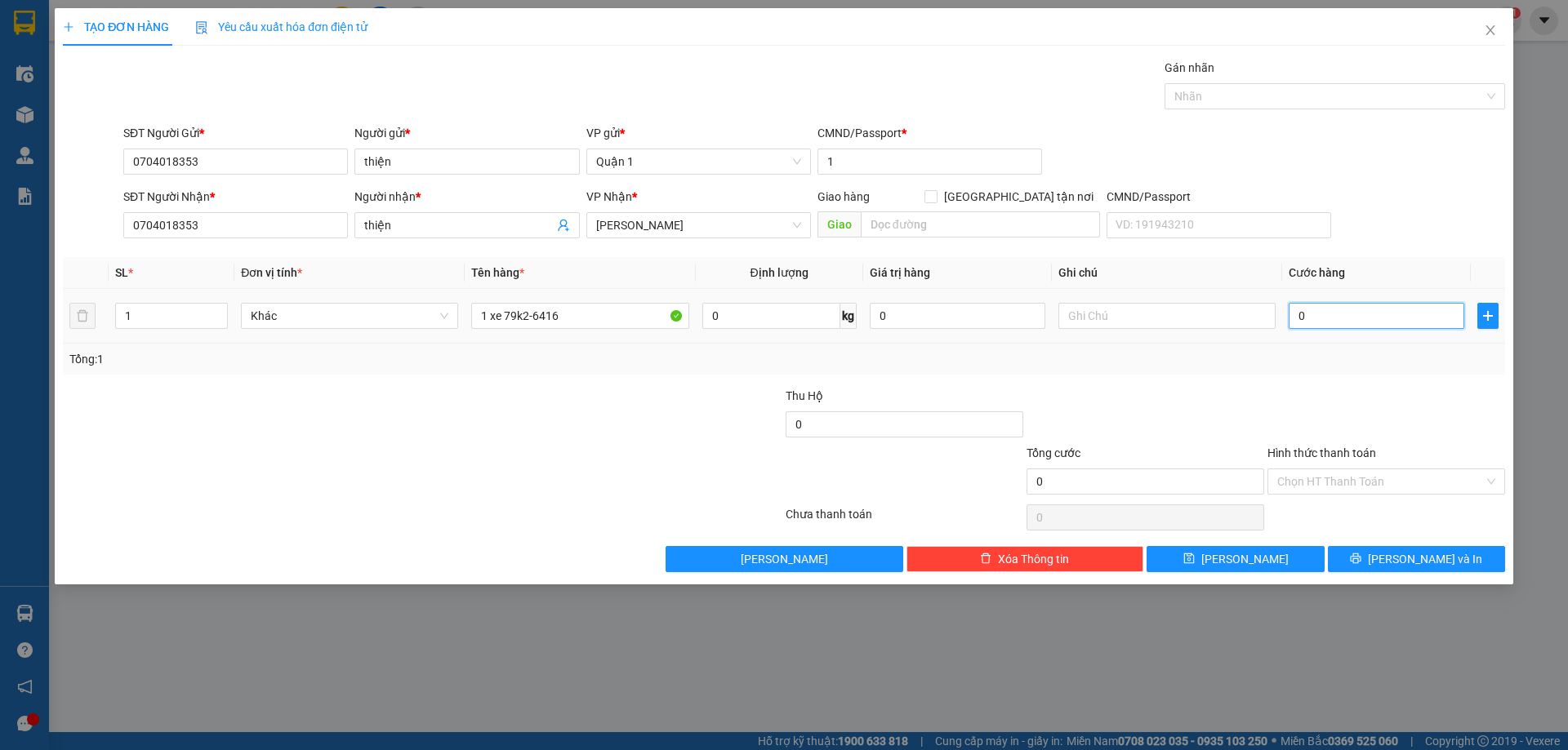
type input "4"
type input "40"
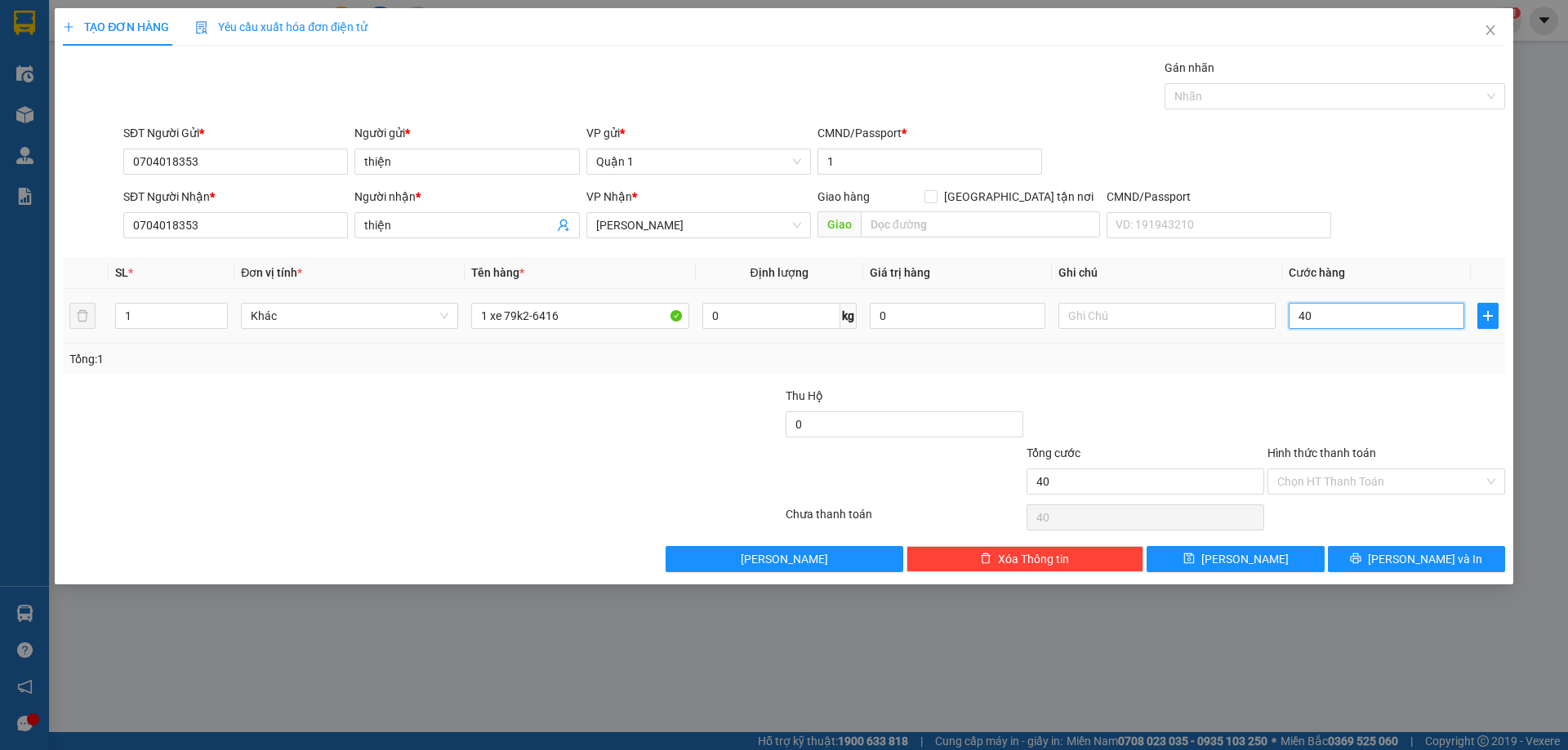
type input "400"
type input "400.000"
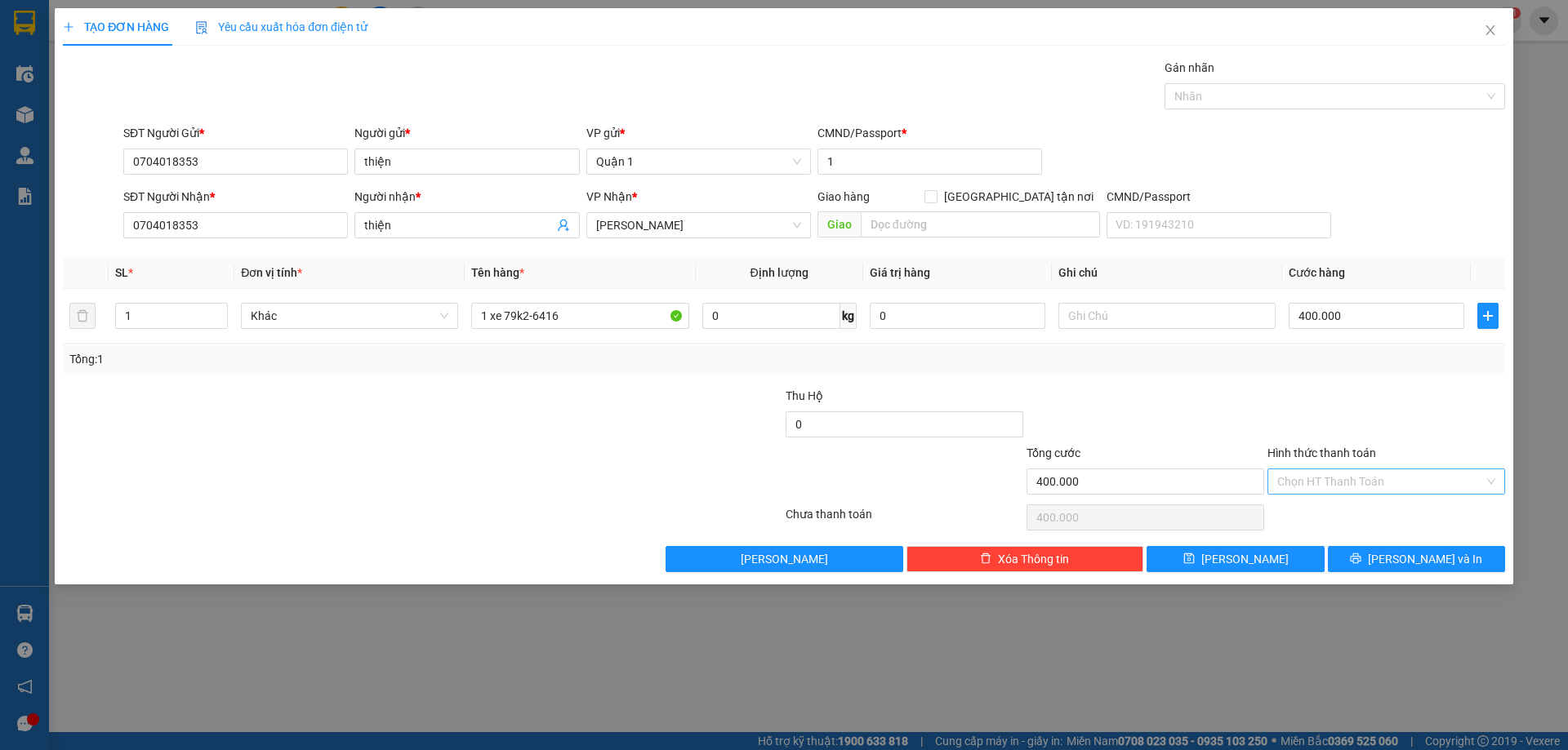
click at [1350, 479] on input "Hình thức thanh toán" at bounding box center [1380, 482] width 207 height 24
click at [1331, 511] on div "Tại văn phòng" at bounding box center [1385, 514] width 218 height 18
type input "0"
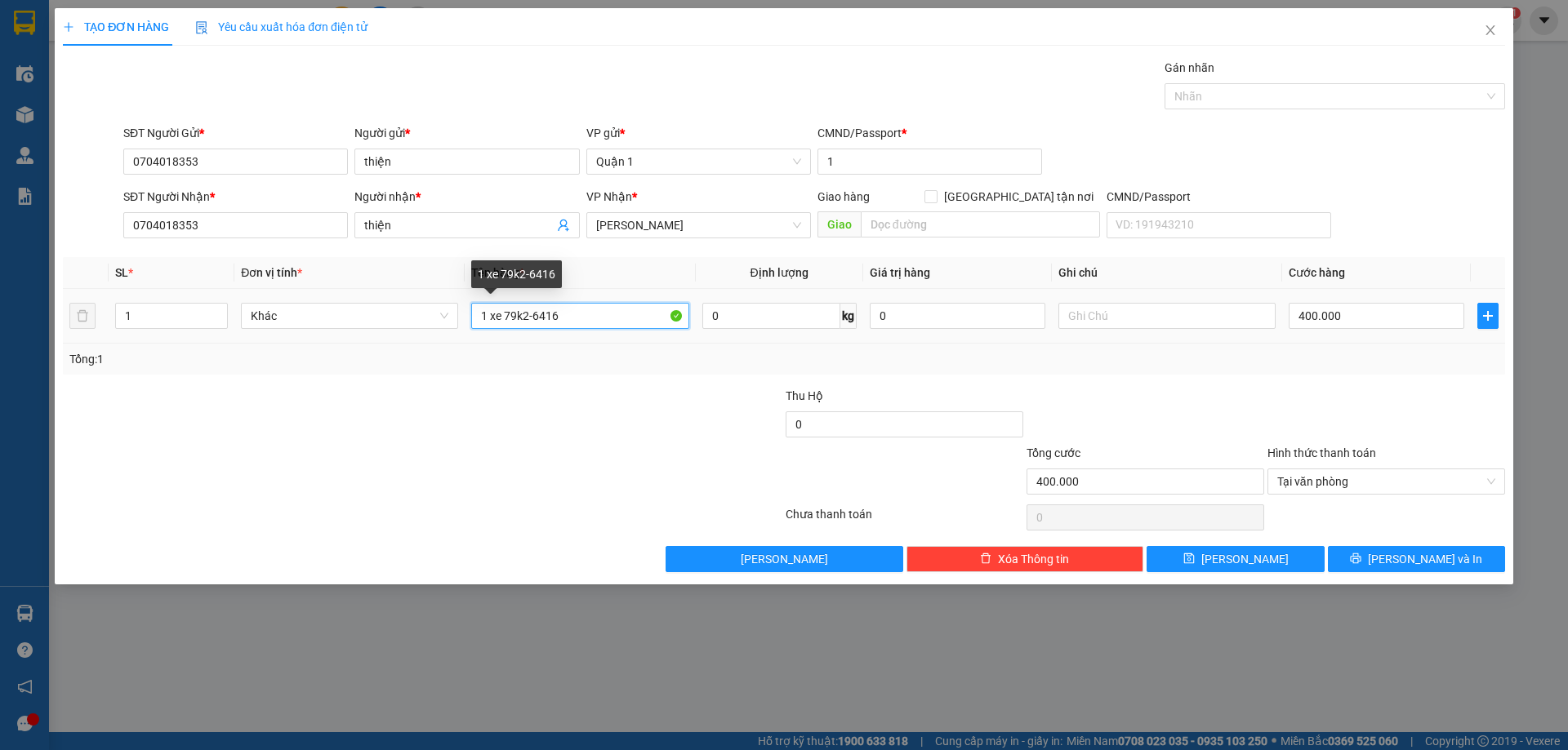
click at [611, 310] on input "1 xe 79k2-6416" at bounding box center [579, 315] width 217 height 26
type input "1 xe 79k2-6416(có 2 chìa)"
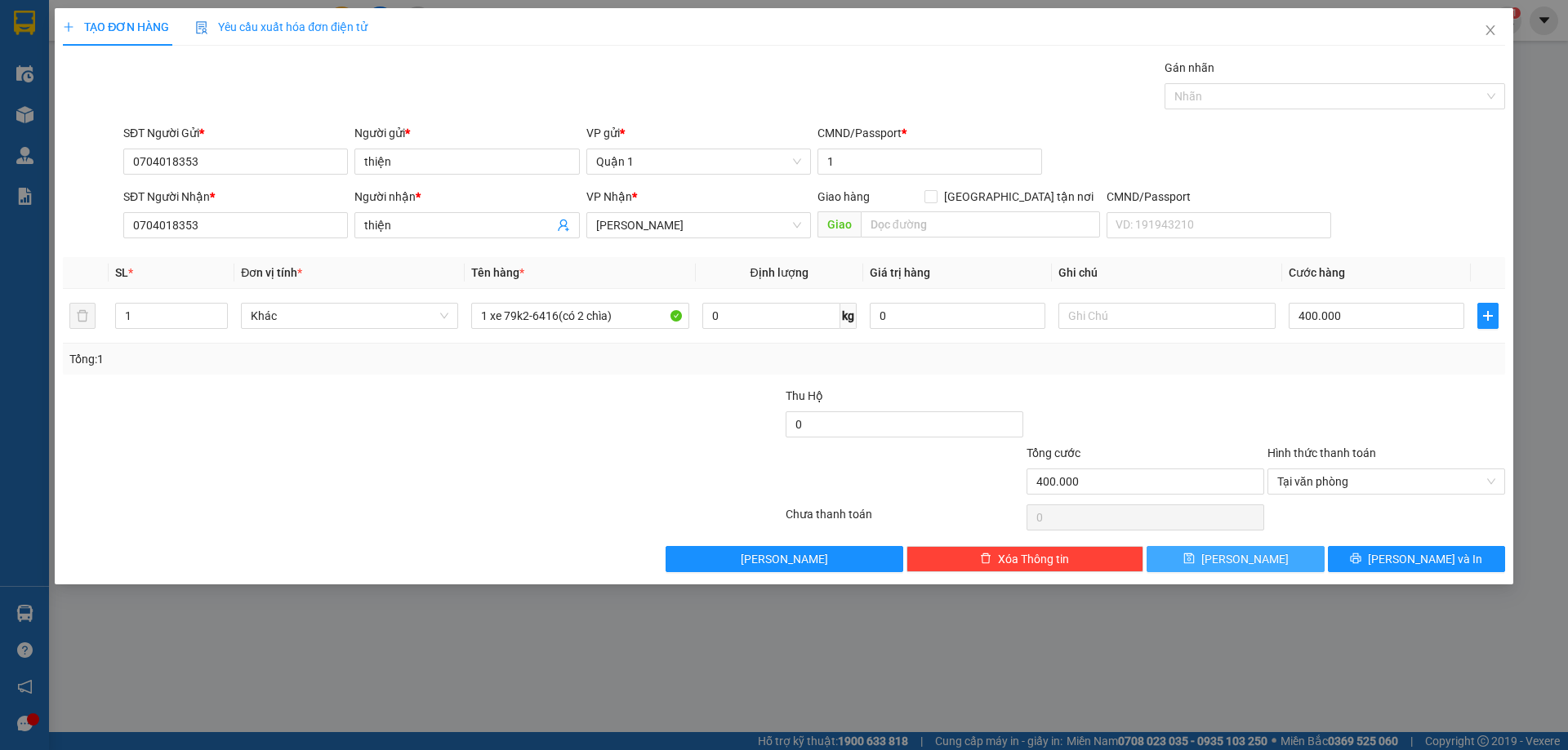
click at [1201, 561] on button "[PERSON_NAME]" at bounding box center [1235, 559] width 177 height 26
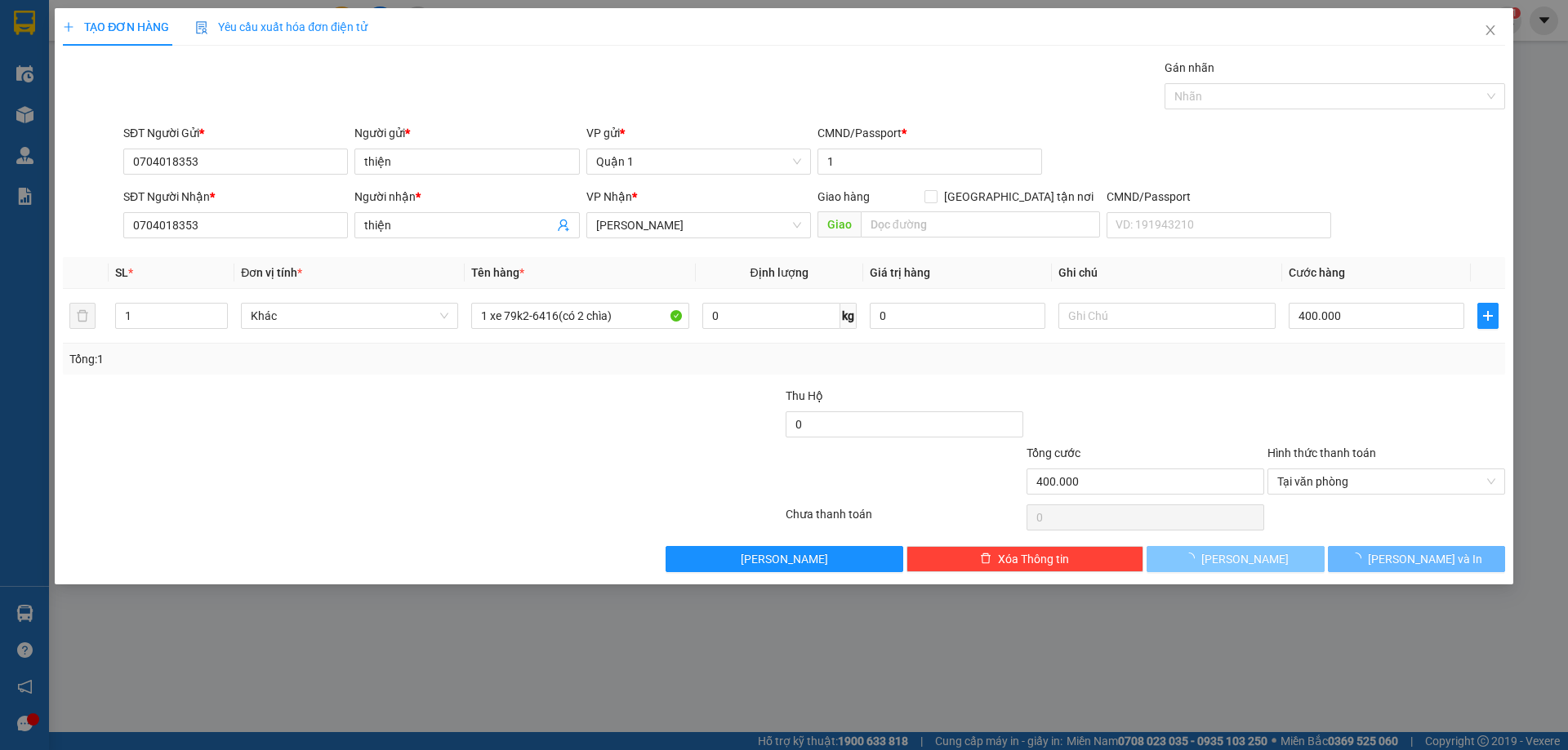
type input "0"
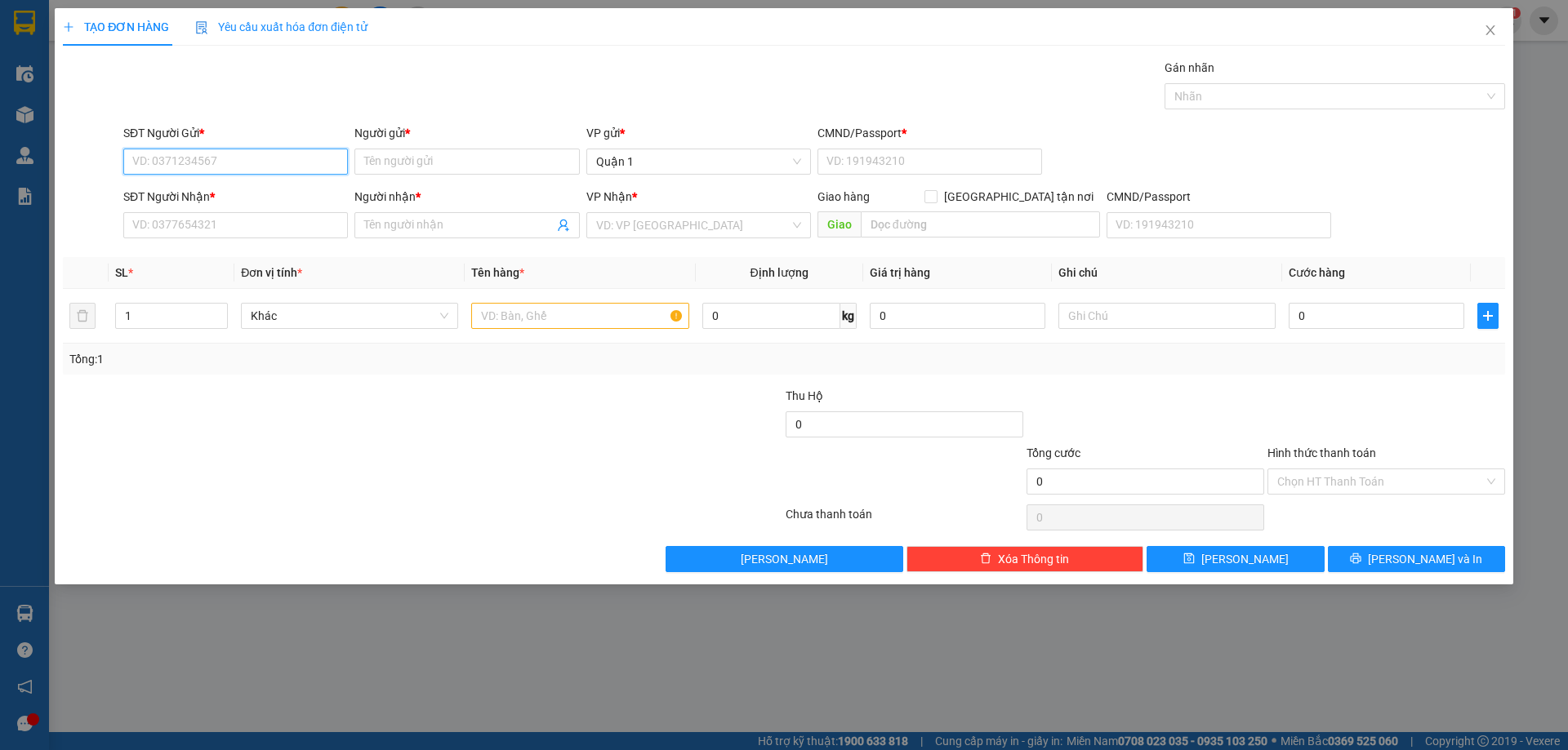
click at [153, 169] on input "SĐT Người Gửi *" at bounding box center [235, 161] width 225 height 26
click at [179, 201] on div "0966605662 - [PERSON_NAME]" at bounding box center [235, 194] width 205 height 18
type input "0966605662"
type input "[PERSON_NAME]"
type input "1"
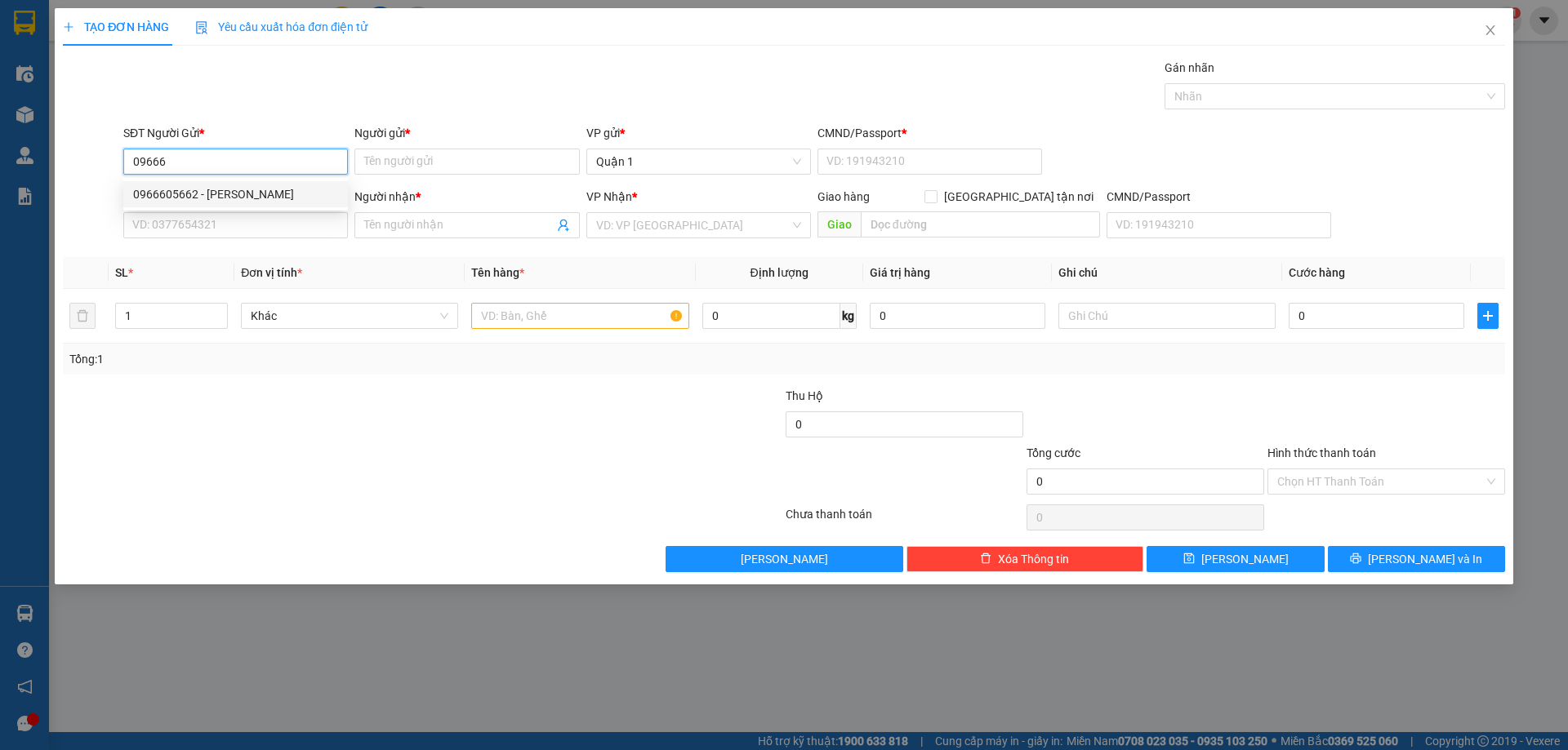
type input "0934683478"
type input "NHẬT MINH AUTO"
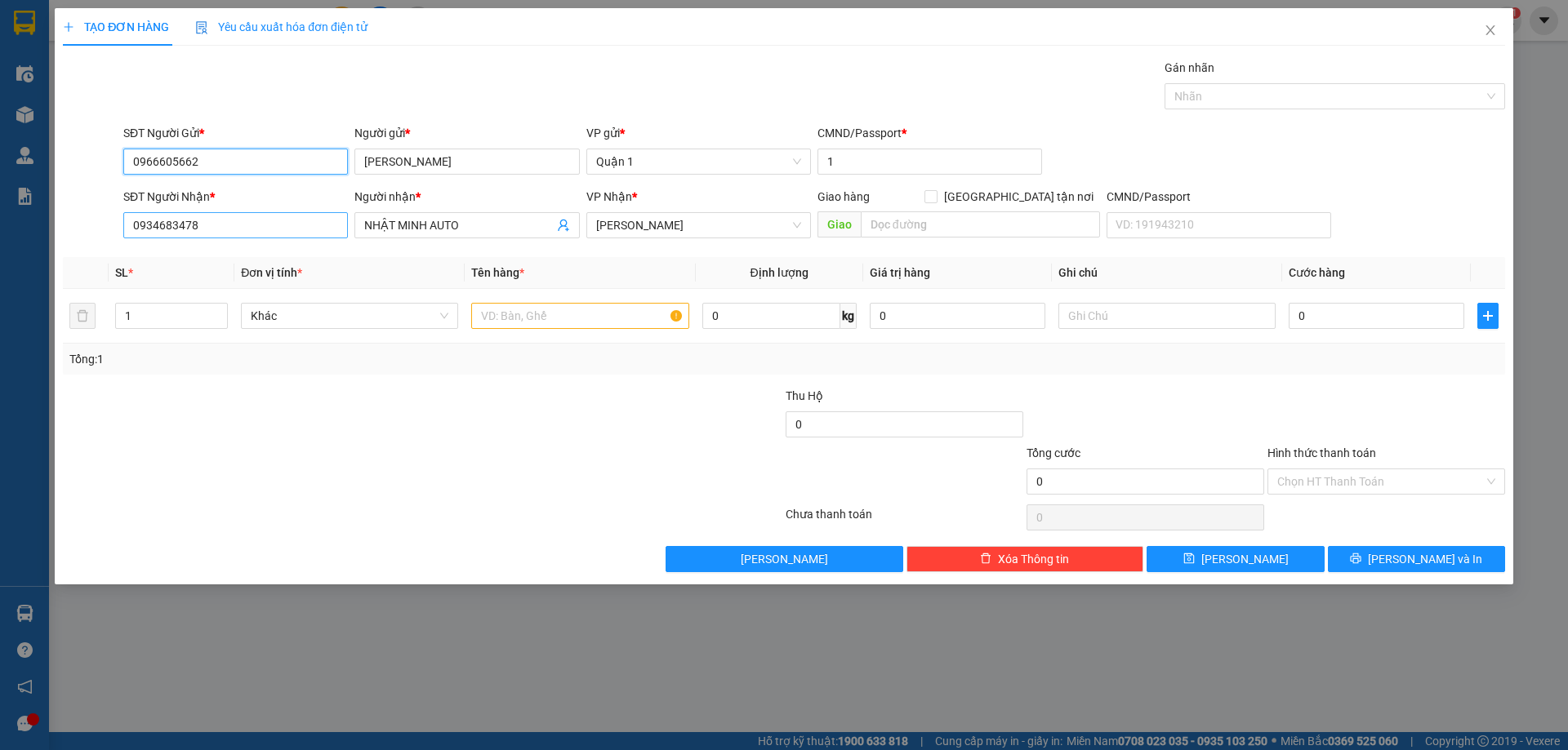
type input "0966605662"
click at [195, 218] on input "0934683478" at bounding box center [235, 225] width 225 height 26
click at [193, 220] on input "0934683478" at bounding box center [235, 225] width 225 height 26
type input "0908588181"
click at [213, 260] on div "0908588181 - [PERSON_NAME]" at bounding box center [235, 258] width 205 height 18
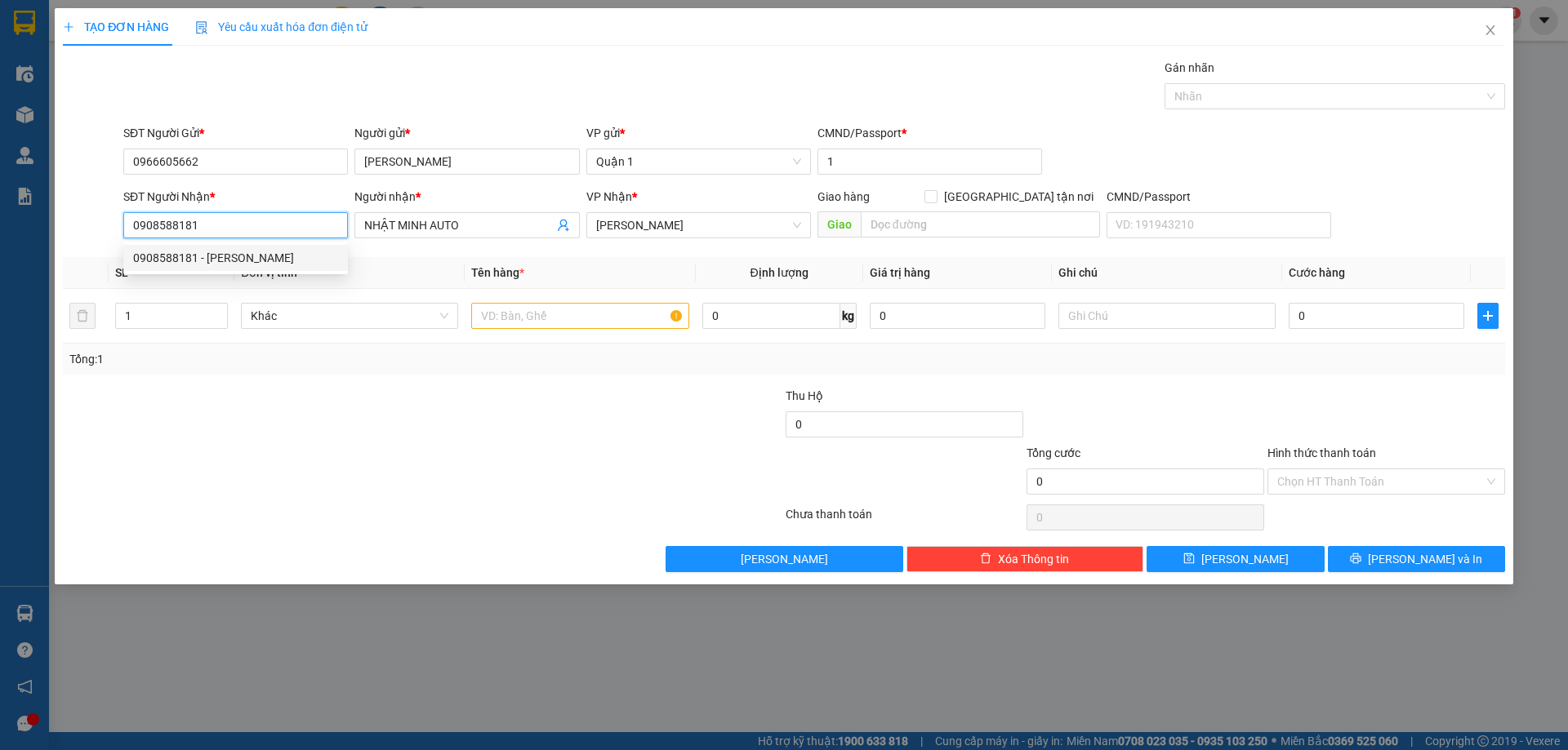
type input "TUẤN PHÁT"
type input "0908588181"
click at [548, 316] on input "text" at bounding box center [579, 315] width 217 height 26
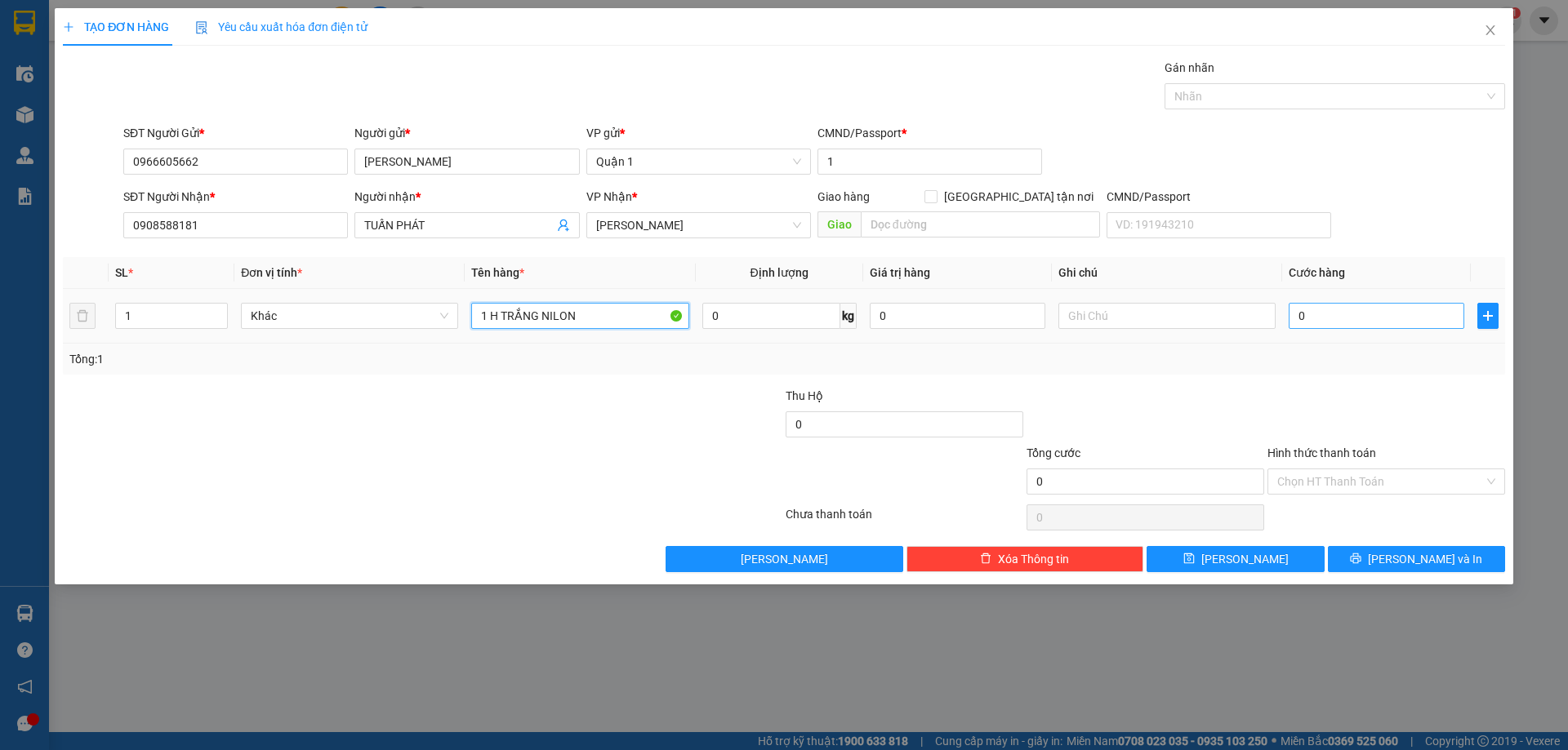
type input "1 H TRẮNG NILON"
click at [1314, 319] on input "0" at bounding box center [1376, 315] width 175 height 26
type input "3"
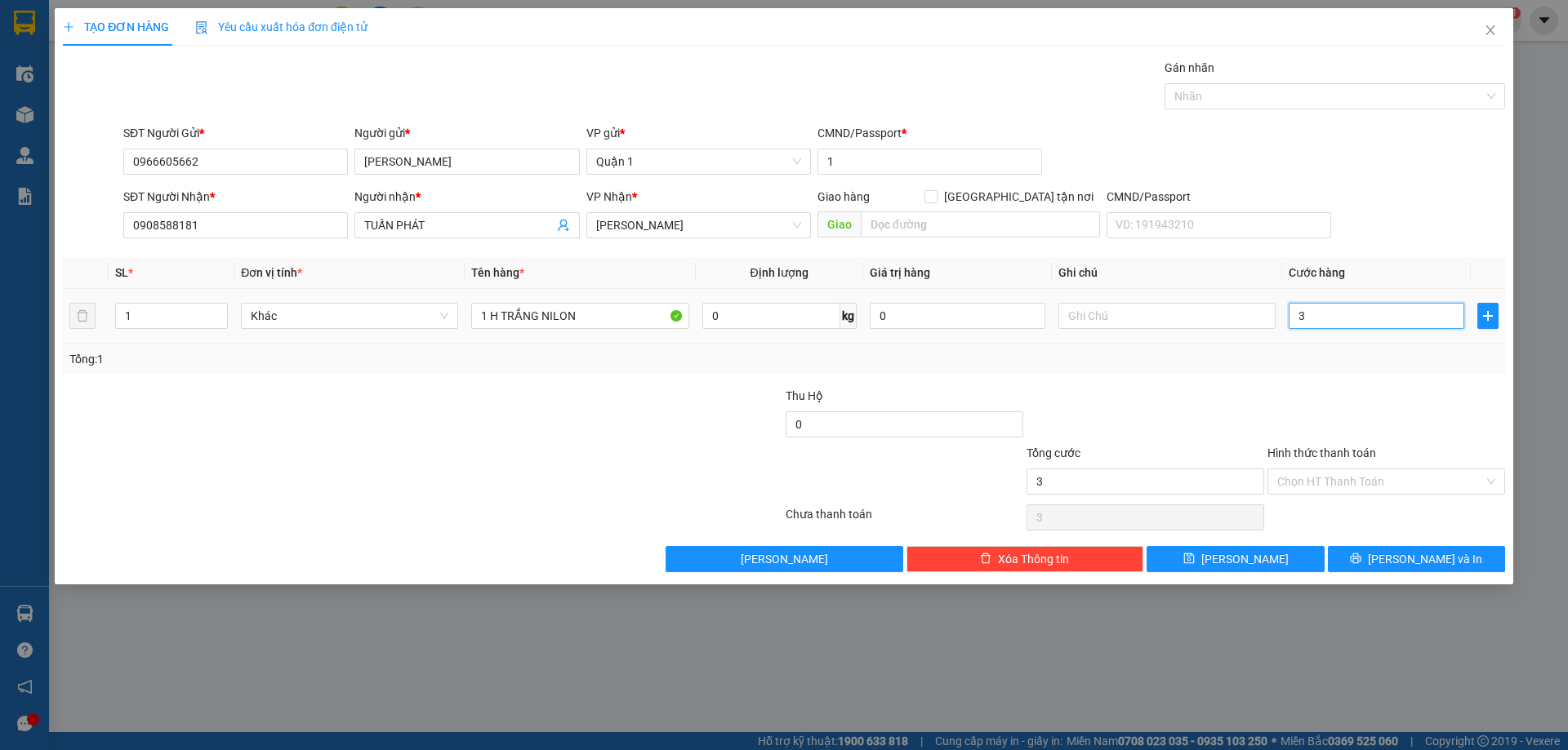
type input "35"
type input "3"
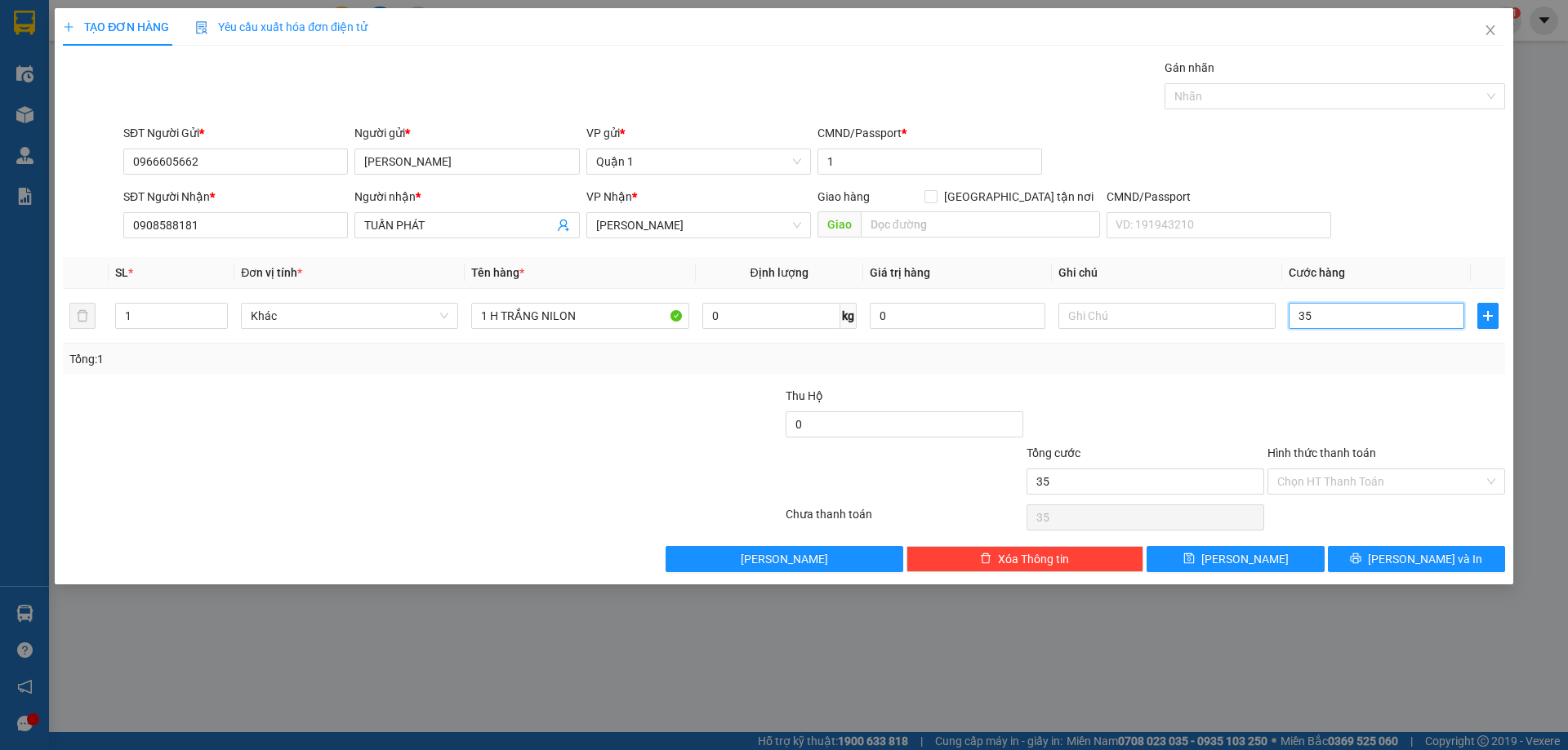
type input "3"
type input "30"
type input "30.000"
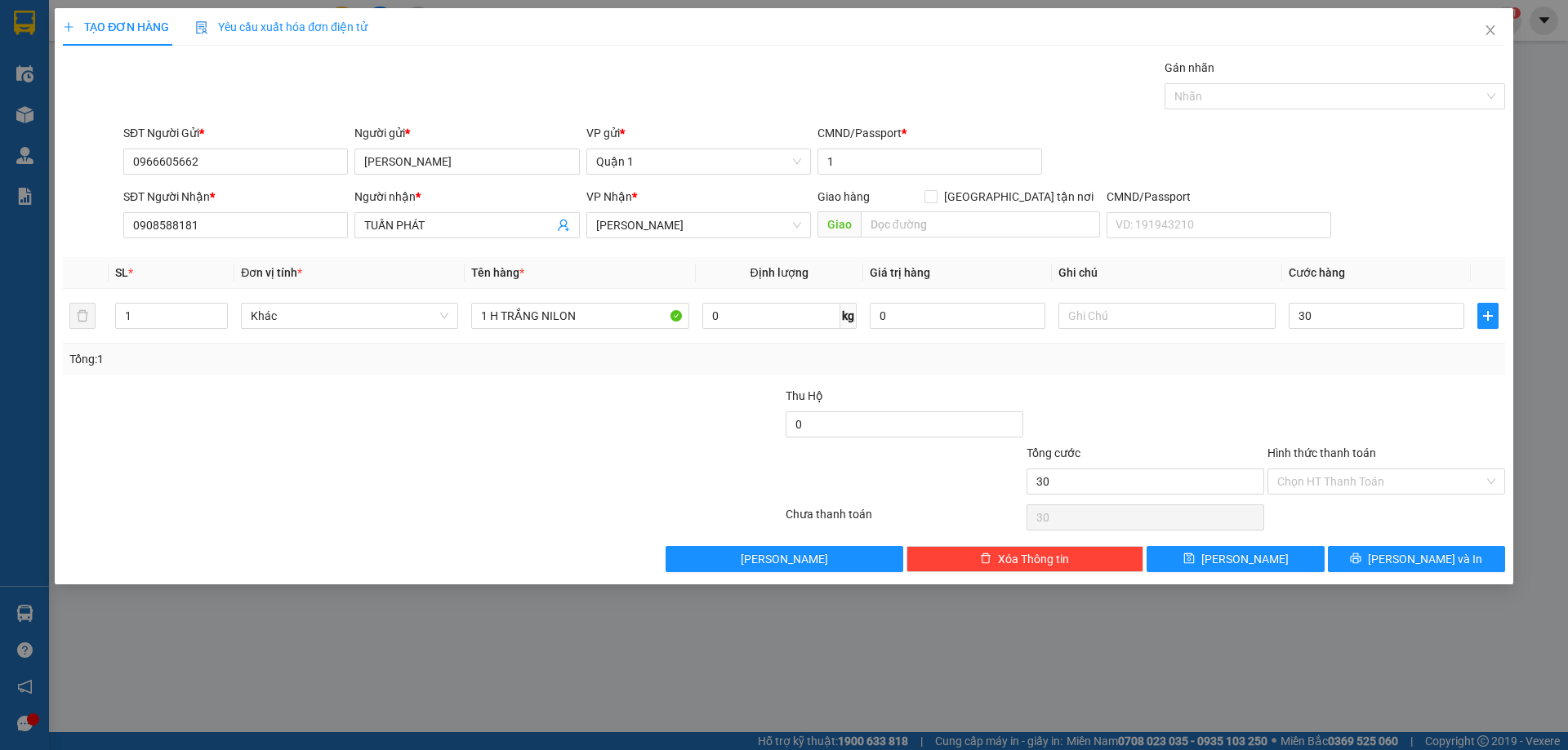
type input "30.000"
click at [1276, 529] on div "Chọn HT Thanh Toán" at bounding box center [1386, 518] width 241 height 33
click at [1264, 558] on button "[PERSON_NAME]" at bounding box center [1235, 559] width 177 height 26
type input "0"
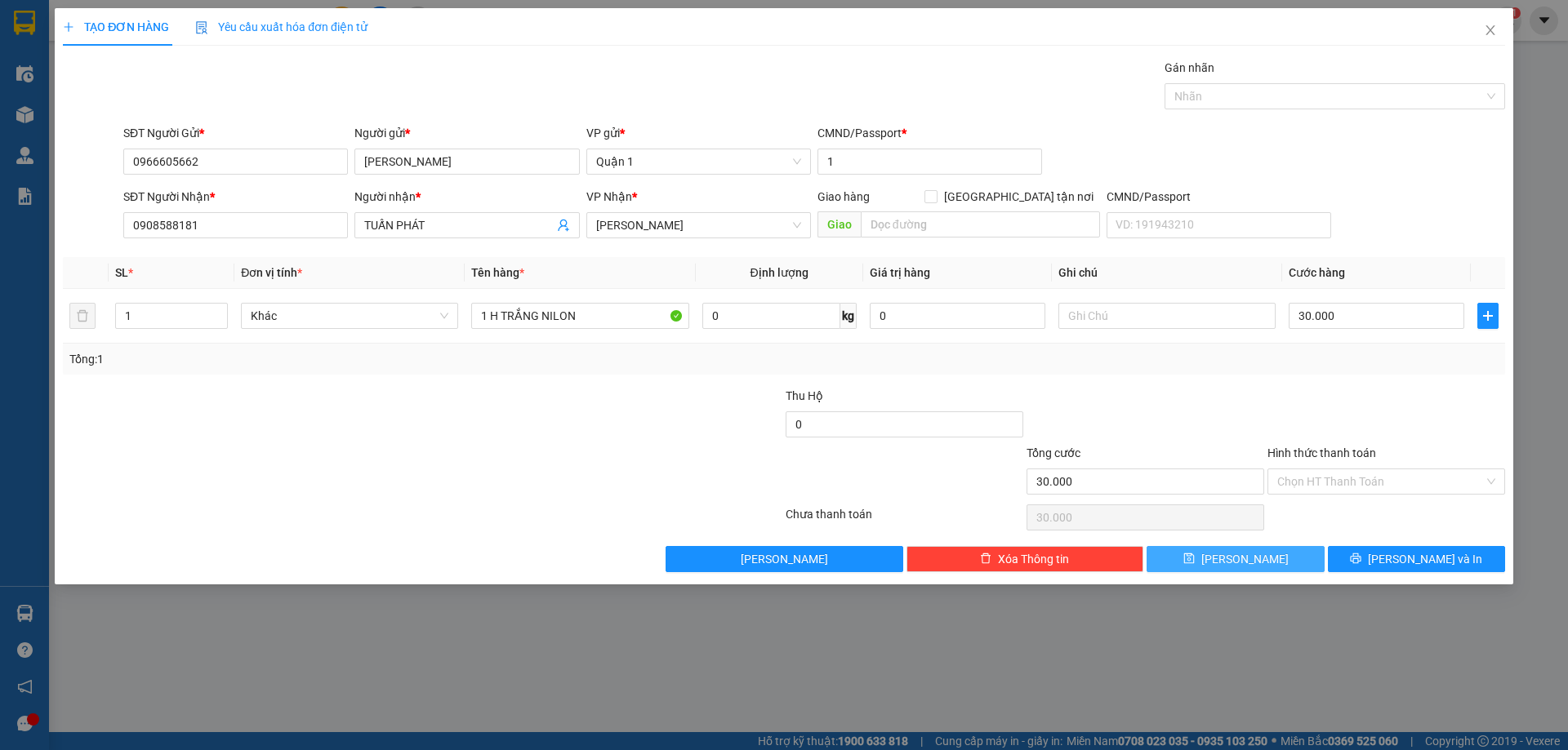
type input "0"
